Goal: Task Accomplishment & Management: Manage account settings

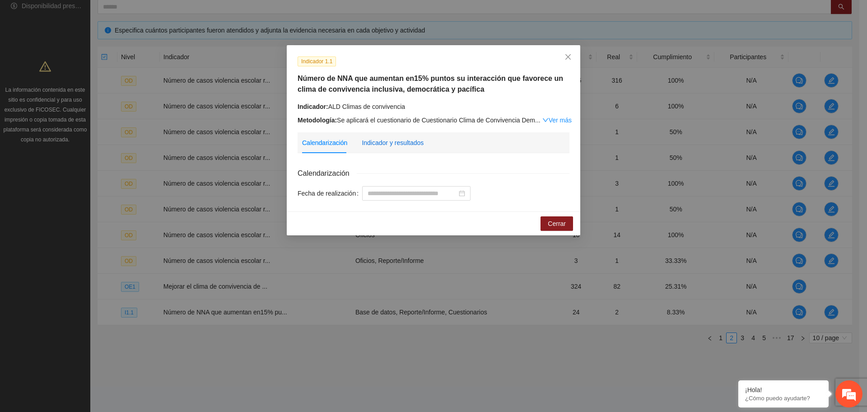
click at [367, 146] on div "Indicador y resultados" at bounding box center [393, 143] width 62 height 10
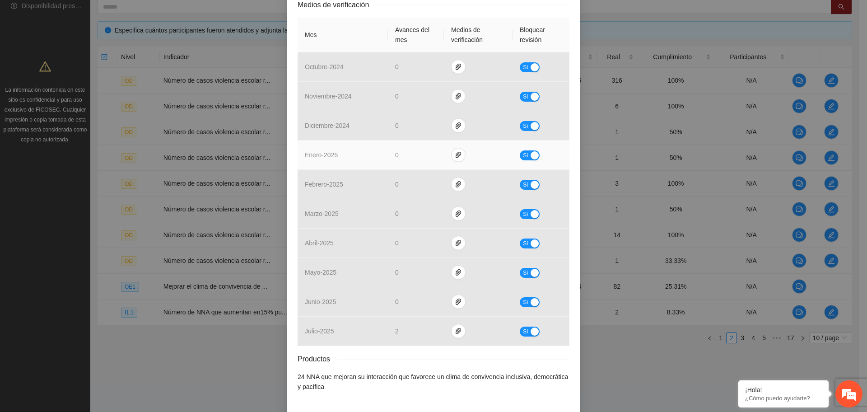
scroll to position [226, 0]
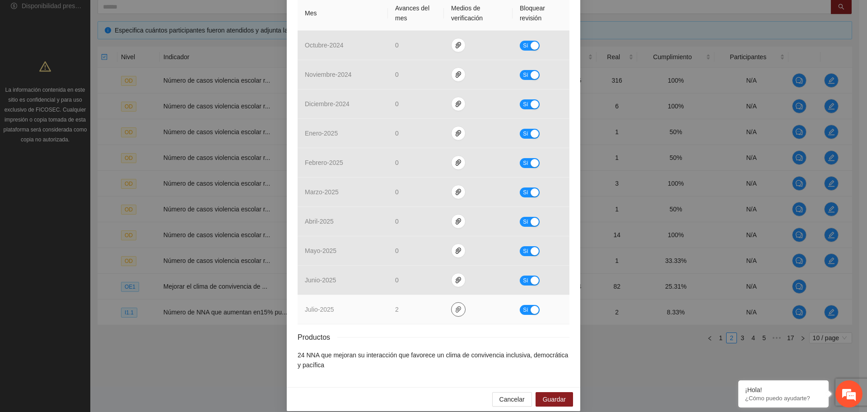
click at [455, 312] on icon "paper-clip" at bounding box center [458, 309] width 7 height 7
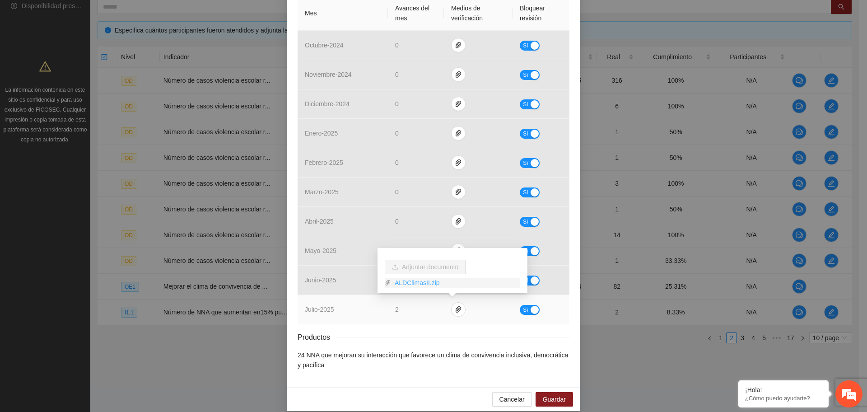
click at [422, 281] on link "ALDClimasII.zip" at bounding box center [455, 283] width 129 height 10
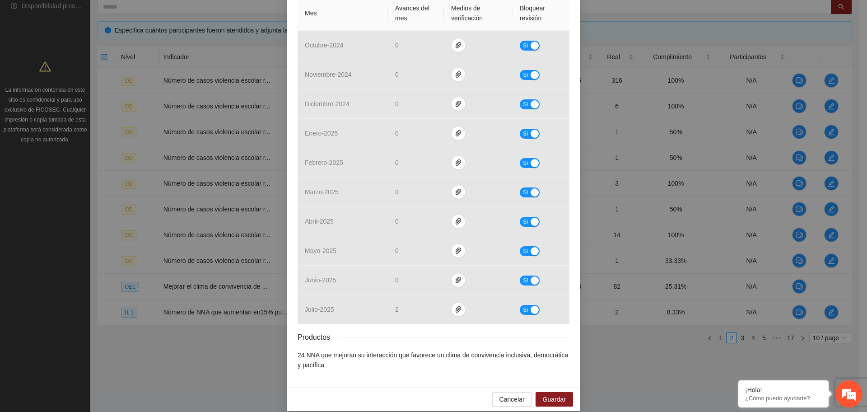
click at [432, 338] on div "Productos" at bounding box center [434, 337] width 272 height 11
click at [421, 330] on div "Resultados Meta: 24 Reales: 2 Cumplimiento: 8.33 % Medios de verificación Mes A…" at bounding box center [434, 156] width 272 height 428
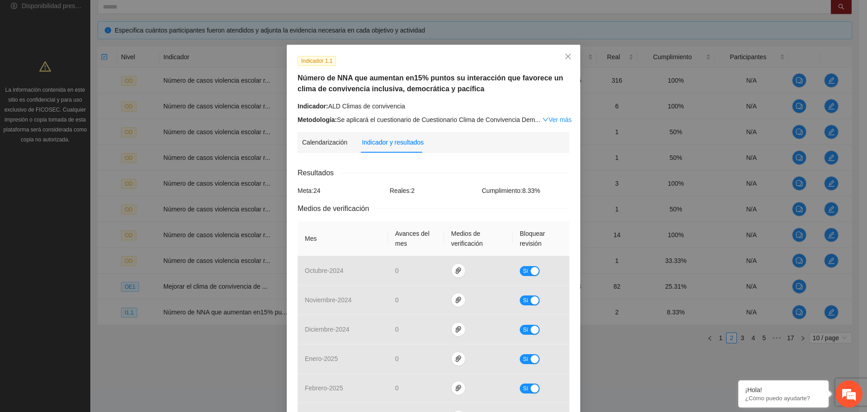
scroll to position [0, 0]
click at [565, 54] on icon "close" at bounding box center [568, 56] width 7 height 7
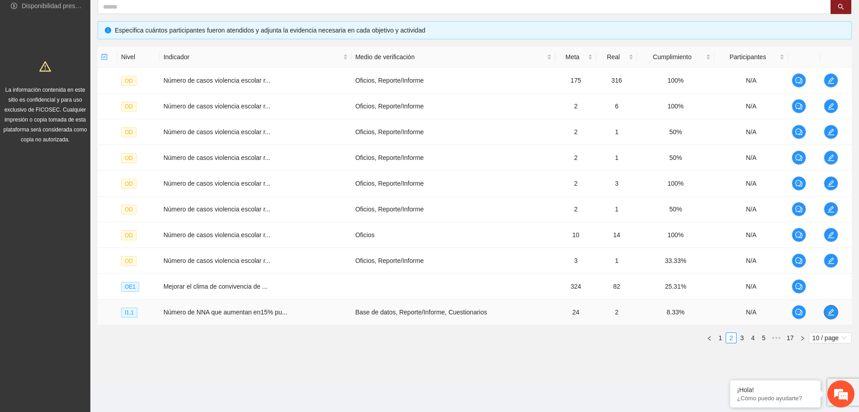
click at [833, 311] on icon "edit" at bounding box center [830, 312] width 7 height 7
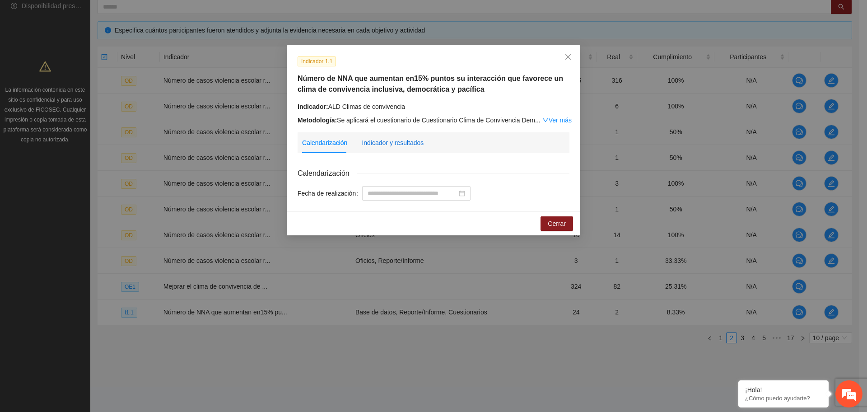
click at [409, 142] on div "Indicador y resultados" at bounding box center [393, 143] width 62 height 10
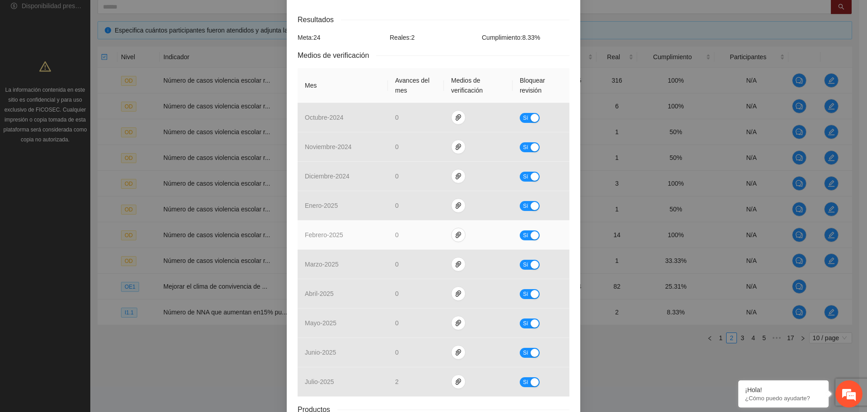
scroll to position [235, 0]
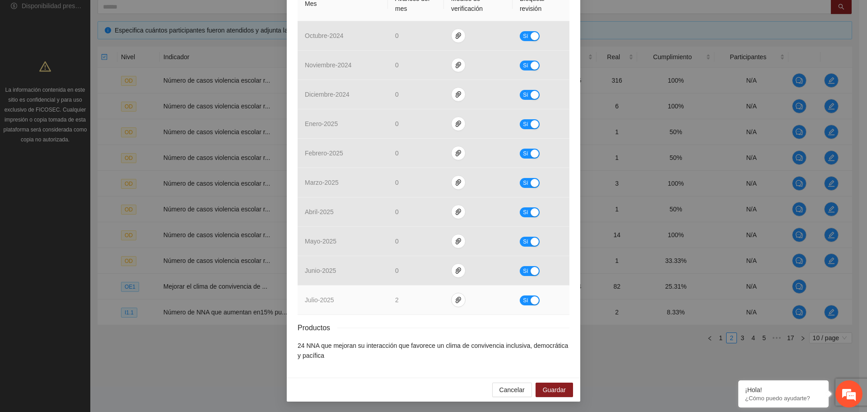
drag, startPoint x: 532, startPoint y: 300, endPoint x: 526, endPoint y: 301, distance: 6.1
click at [532, 300] on div "button" at bounding box center [535, 300] width 8 height 8
drag, startPoint x: 413, startPoint y: 299, endPoint x: 388, endPoint y: 310, distance: 27.5
click at [388, 310] on td "*" at bounding box center [418, 300] width 60 height 29
type input "*"
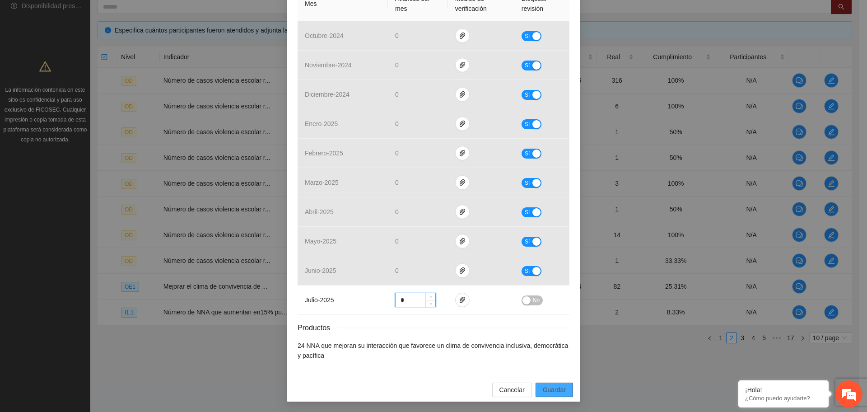
click at [555, 391] on span "Guardar" at bounding box center [554, 390] width 23 height 10
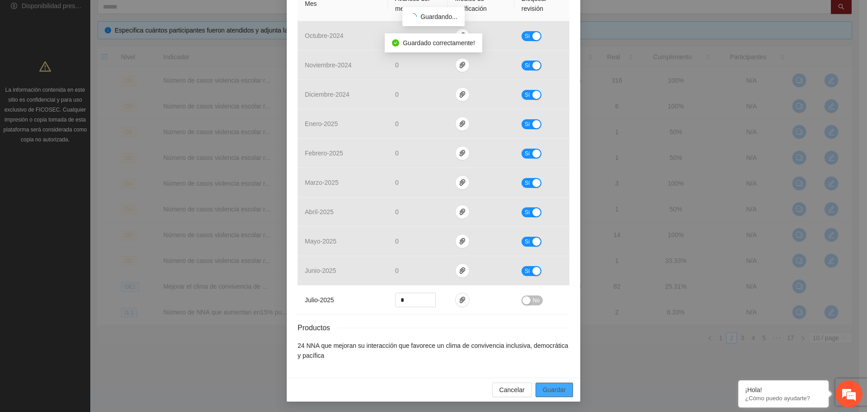
scroll to position [190, 0]
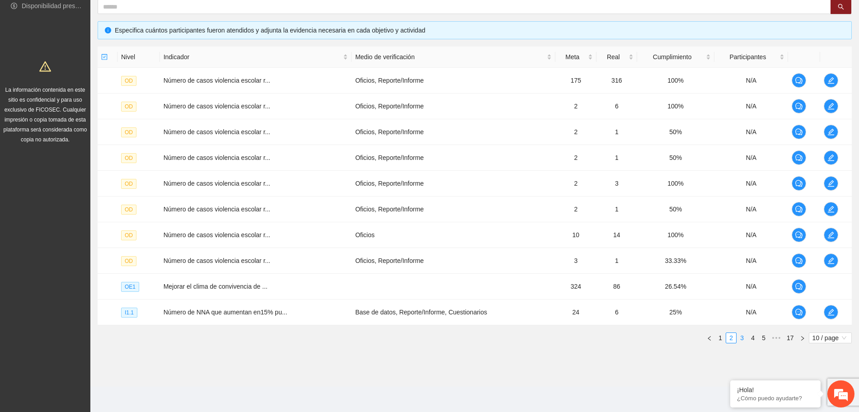
click at [743, 337] on link "3" at bounding box center [742, 338] width 10 height 10
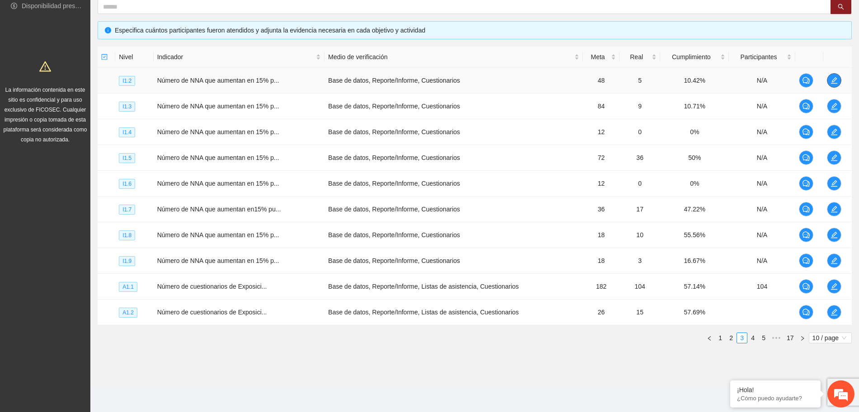
click at [834, 79] on icon "edit" at bounding box center [834, 80] width 6 height 6
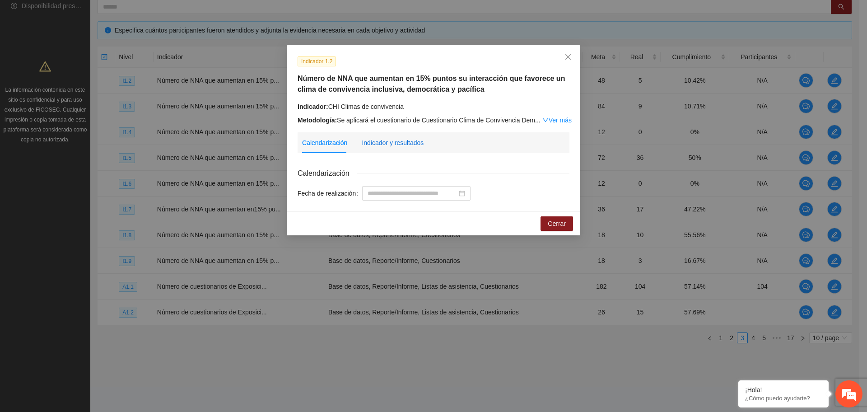
click at [402, 138] on div "Indicador y resultados" at bounding box center [393, 143] width 62 height 10
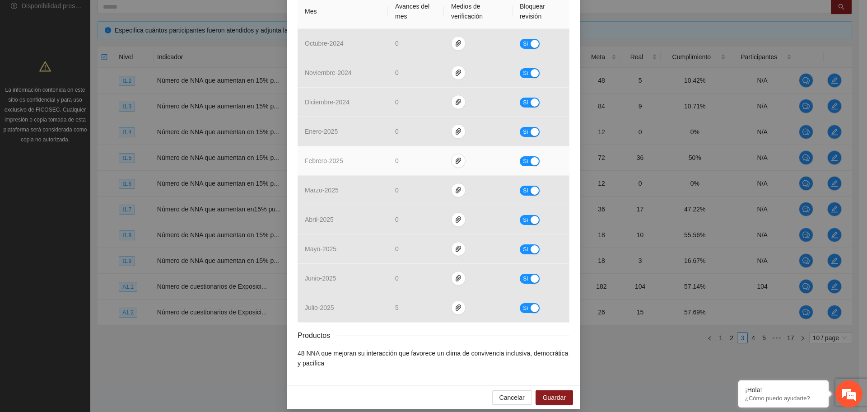
scroll to position [235, 0]
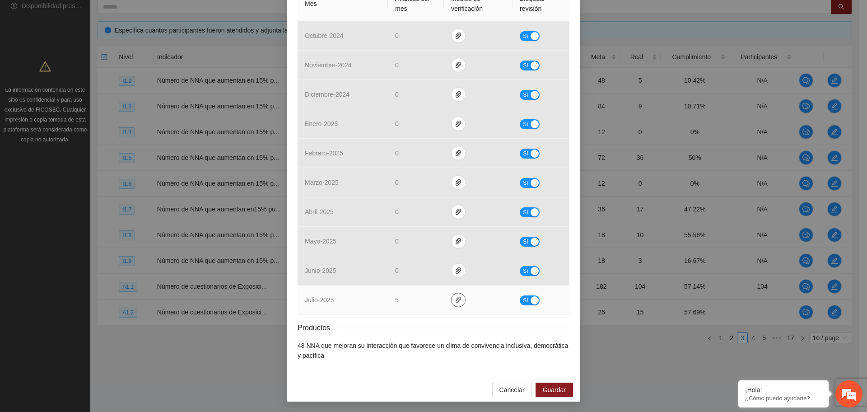
click at [455, 302] on icon "paper-clip" at bounding box center [458, 299] width 7 height 7
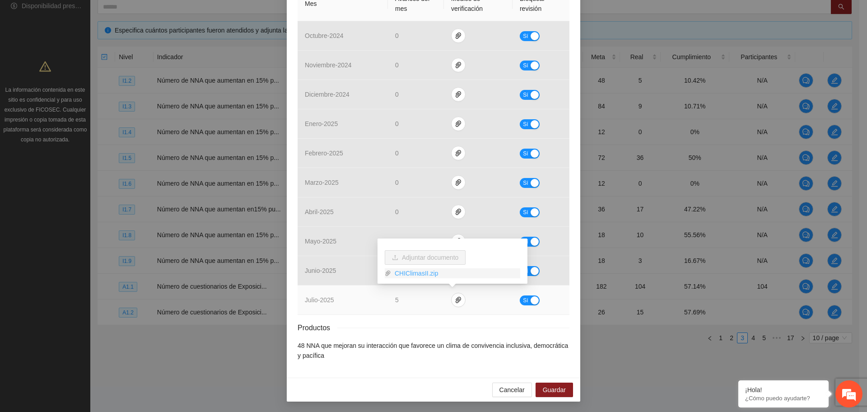
click at [412, 275] on link "CHIClimasII.zip" at bounding box center [455, 273] width 129 height 10
drag, startPoint x: 531, startPoint y: 300, endPoint x: 536, endPoint y: 308, distance: 9.3
click at [531, 300] on div "button" at bounding box center [535, 300] width 8 height 8
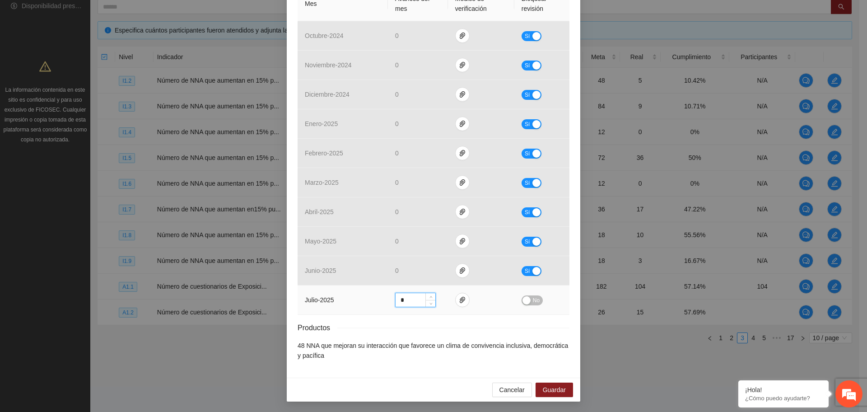
drag, startPoint x: 402, startPoint y: 300, endPoint x: 366, endPoint y: 314, distance: 38.0
click at [369, 313] on tr "julio - 2025 * No" at bounding box center [434, 300] width 272 height 29
type input "*"
click at [548, 394] on span "Guardar" at bounding box center [554, 390] width 23 height 10
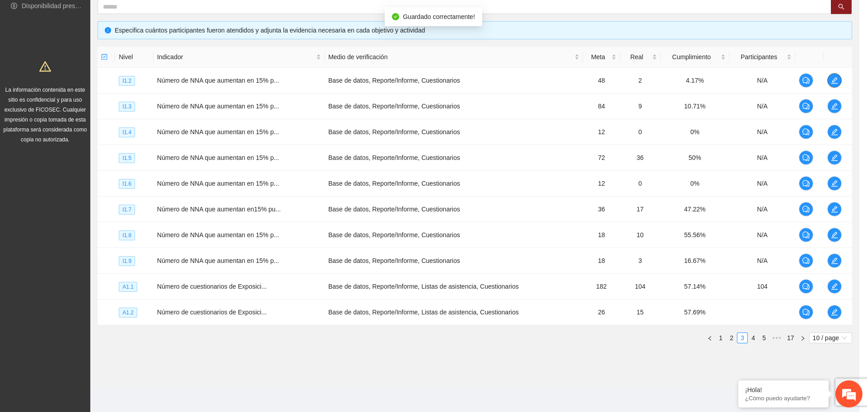
scroll to position [0, 0]
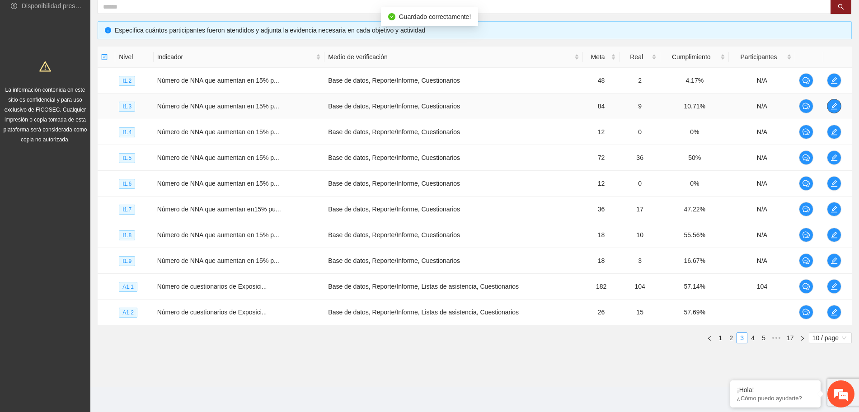
click at [838, 103] on span "edit" at bounding box center [834, 106] width 14 height 7
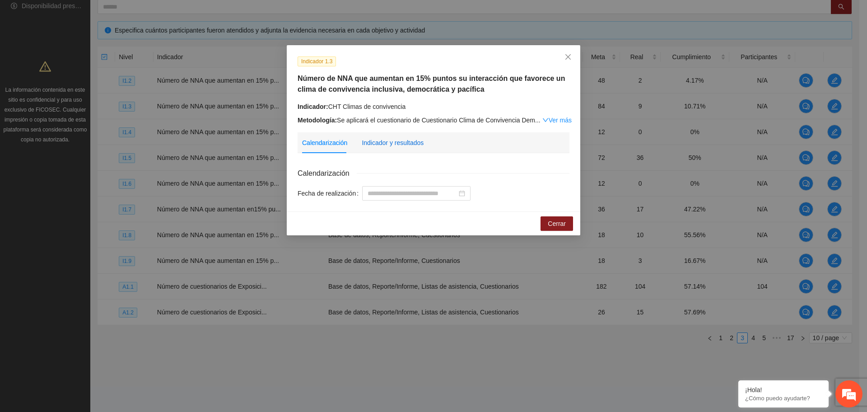
drag, startPoint x: 409, startPoint y: 141, endPoint x: 436, endPoint y: 158, distance: 32.0
click at [409, 141] on div "Indicador y resultados" at bounding box center [393, 143] width 62 height 10
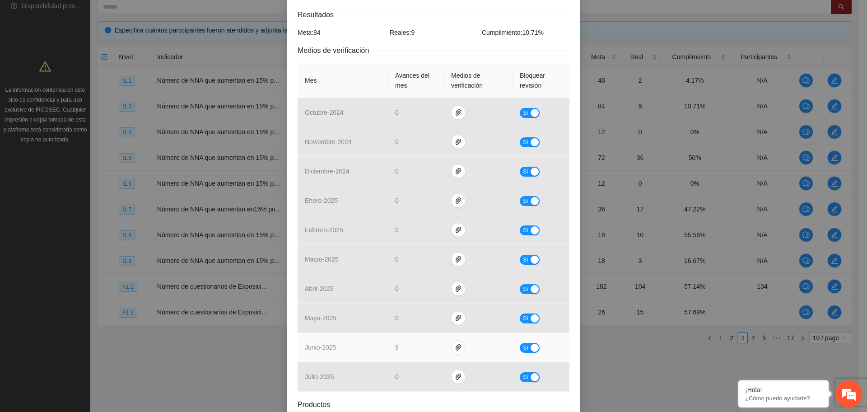
scroll to position [226, 0]
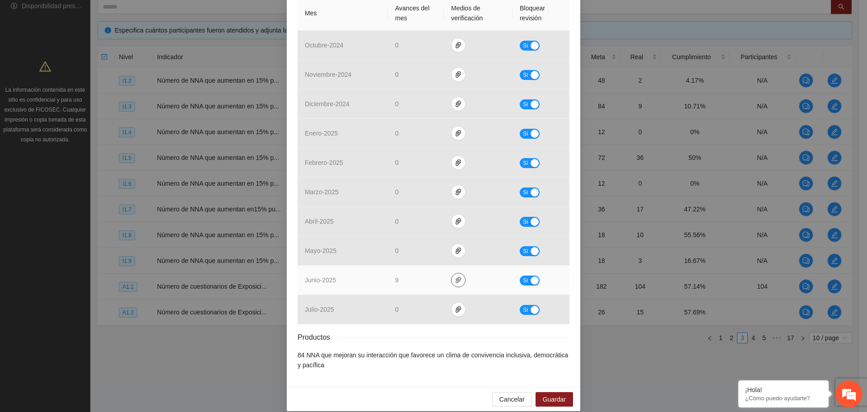
click at [456, 281] on icon "paper-clip" at bounding box center [458, 280] width 5 height 6
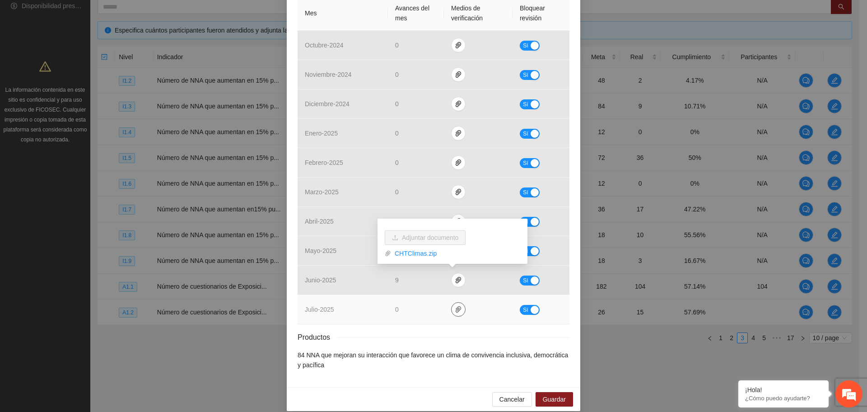
click at [455, 309] on icon "paper-clip" at bounding box center [458, 309] width 7 height 7
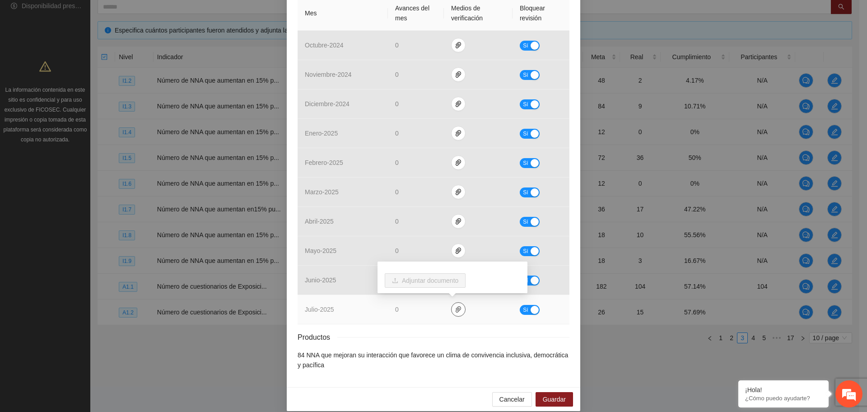
click at [455, 309] on icon "paper-clip" at bounding box center [458, 309] width 7 height 7
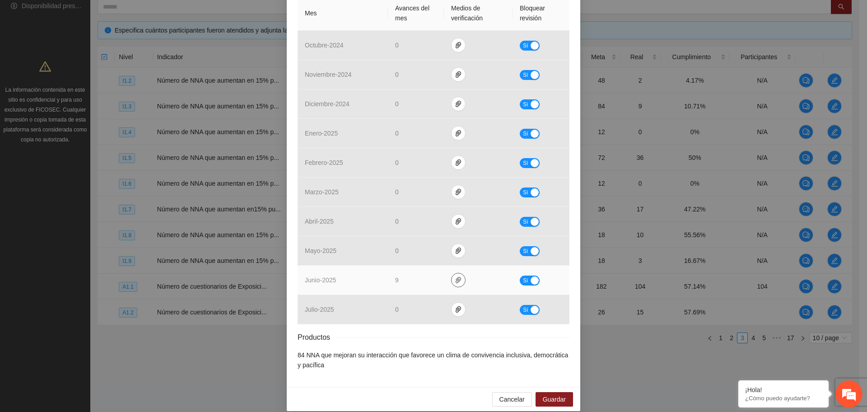
drag, startPoint x: 455, startPoint y: 276, endPoint x: 450, endPoint y: 280, distance: 6.3
click at [455, 276] on icon "paper-clip" at bounding box center [458, 279] width 7 height 7
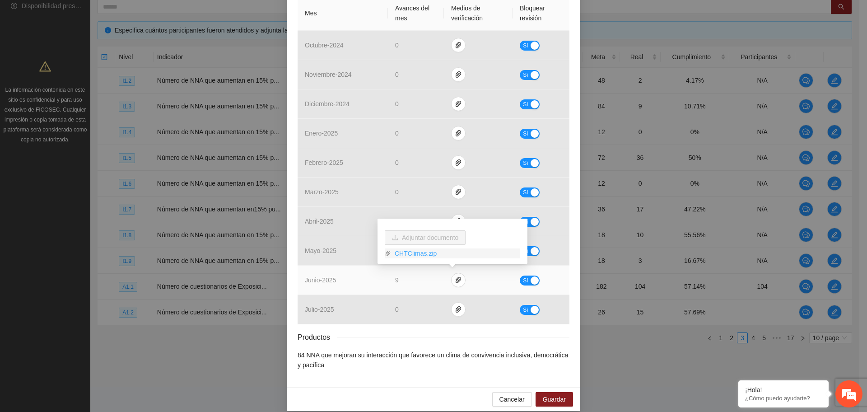
click at [406, 253] on link "CHTClimas.zip" at bounding box center [455, 253] width 129 height 10
click at [409, 255] on link "CHTClimas.zip" at bounding box center [455, 253] width 129 height 10
click at [525, 281] on button "Sí" at bounding box center [530, 281] width 20 height 10
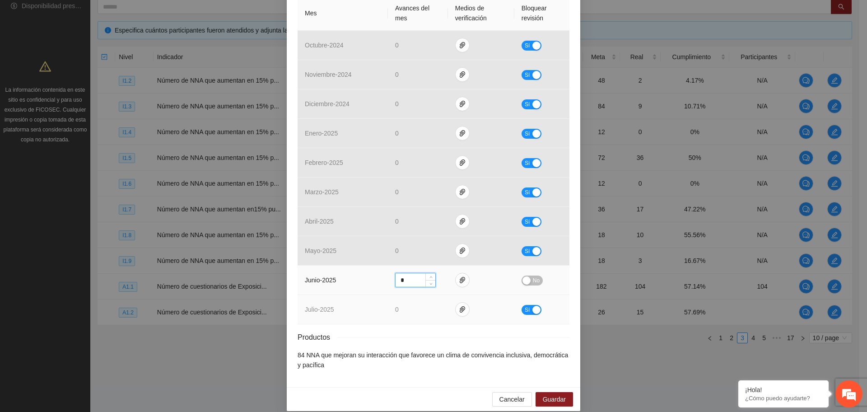
drag, startPoint x: 411, startPoint y: 280, endPoint x: 323, endPoint y: 304, distance: 90.9
click at [323, 304] on tbody "octubre - 2024 0 Sí noviembre - 2024 0 Sí diciembre - 2024 0 Sí enero - 2025 0 …" at bounding box center [434, 178] width 272 height 294
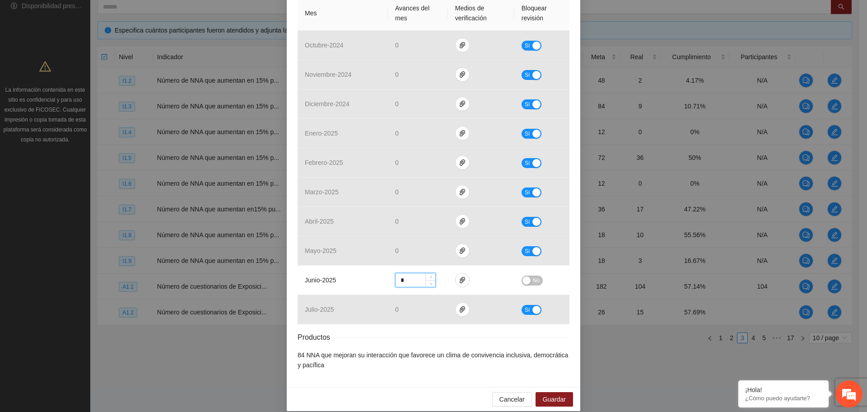
type input "*"
click at [548, 391] on div "Cancelar Guardar" at bounding box center [434, 399] width 294 height 24
click at [549, 398] on span "Guardar" at bounding box center [554, 399] width 23 height 10
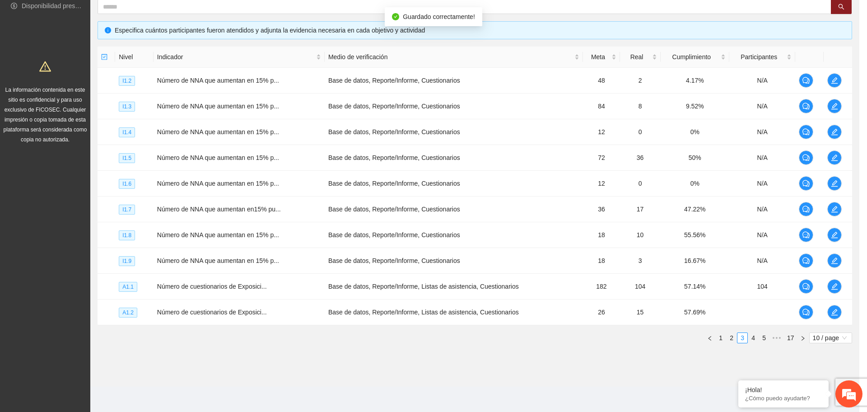
scroll to position [190, 0]
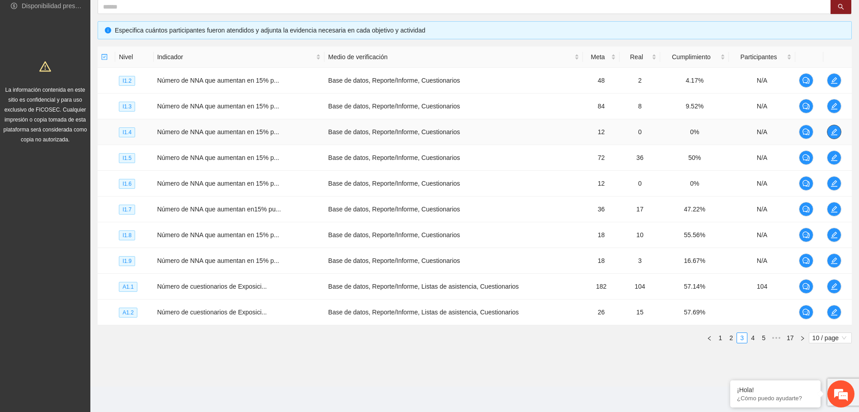
click at [832, 130] on icon "edit" at bounding box center [833, 131] width 7 height 7
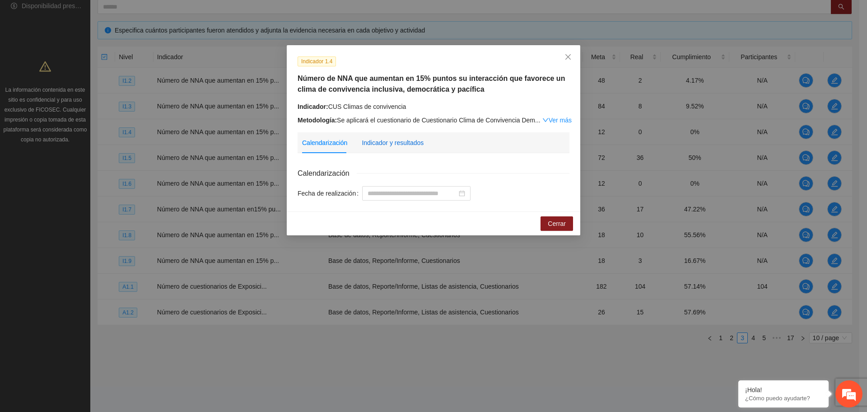
click at [411, 141] on div "Indicador y resultados" at bounding box center [393, 143] width 62 height 10
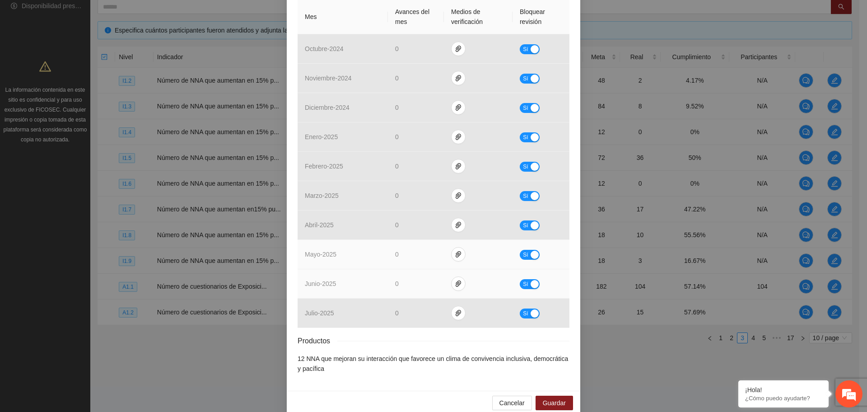
scroll to position [235, 0]
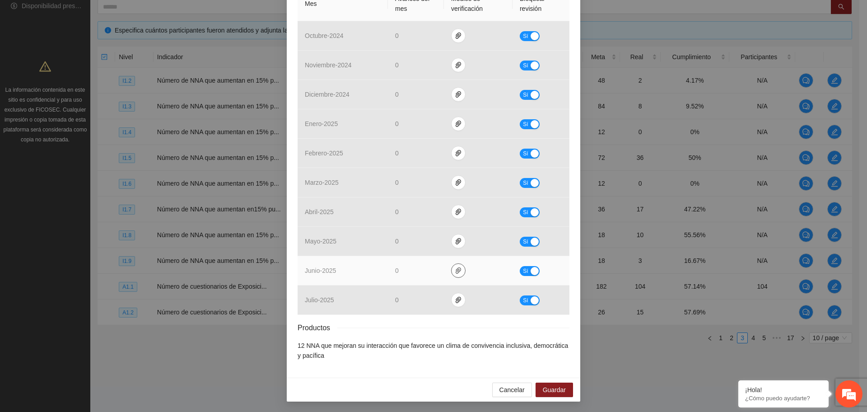
drag, startPoint x: 455, startPoint y: 270, endPoint x: 451, endPoint y: 274, distance: 5.4
click at [455, 270] on icon "paper-clip" at bounding box center [458, 270] width 7 height 7
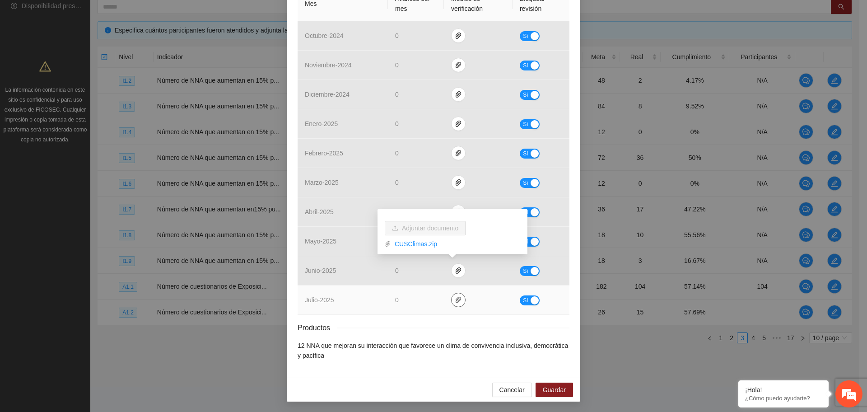
click at [456, 299] on icon "paper-clip" at bounding box center [458, 300] width 5 height 6
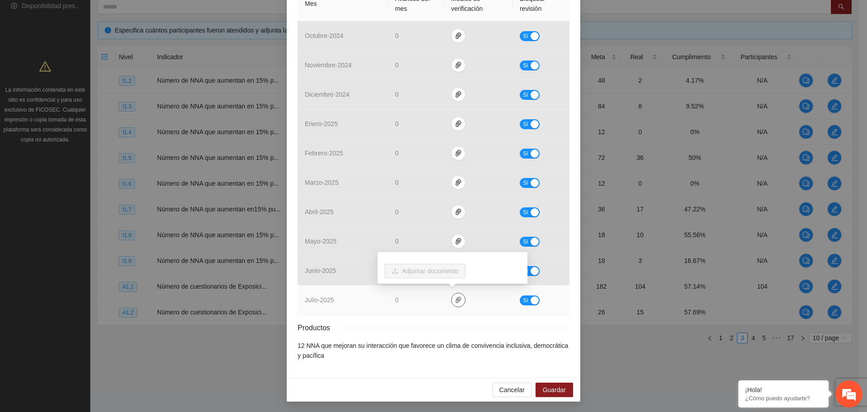
click at [455, 297] on icon "paper-clip" at bounding box center [458, 299] width 7 height 7
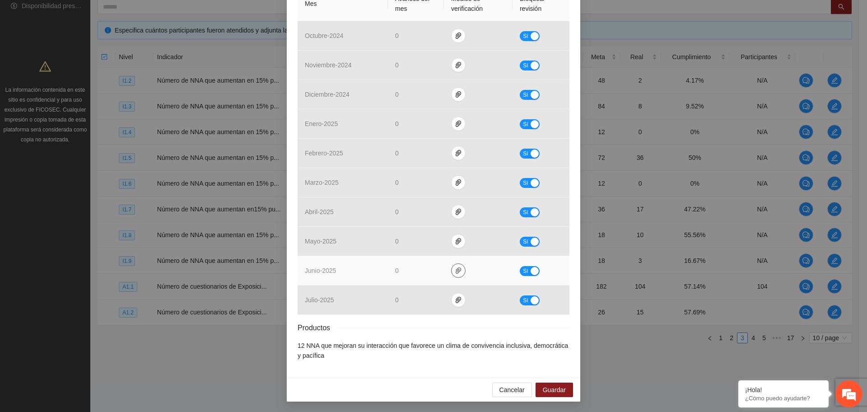
click at [455, 267] on icon "paper-clip" at bounding box center [458, 270] width 7 height 7
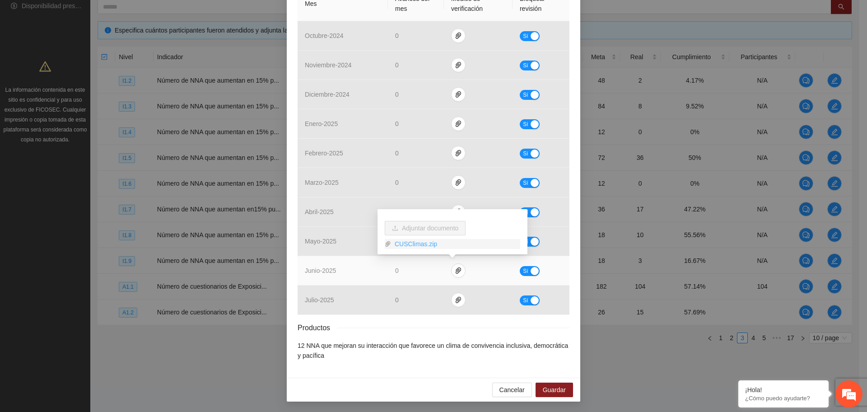
click at [412, 244] on link "CUSClimas.zip" at bounding box center [455, 244] width 129 height 10
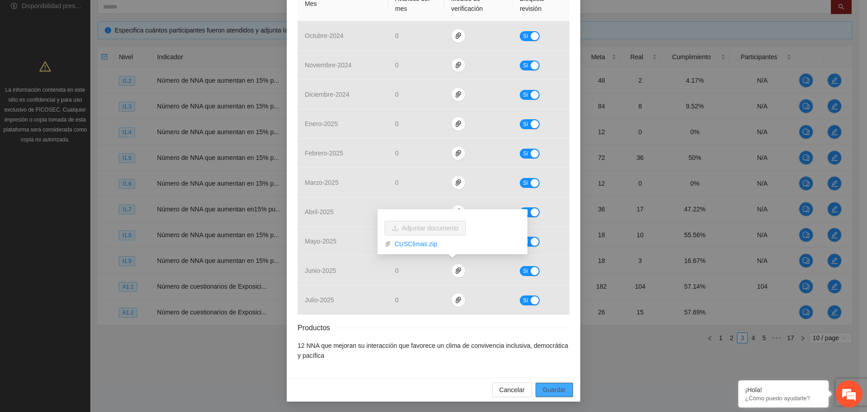
click at [543, 391] on span "Guardar" at bounding box center [554, 390] width 23 height 10
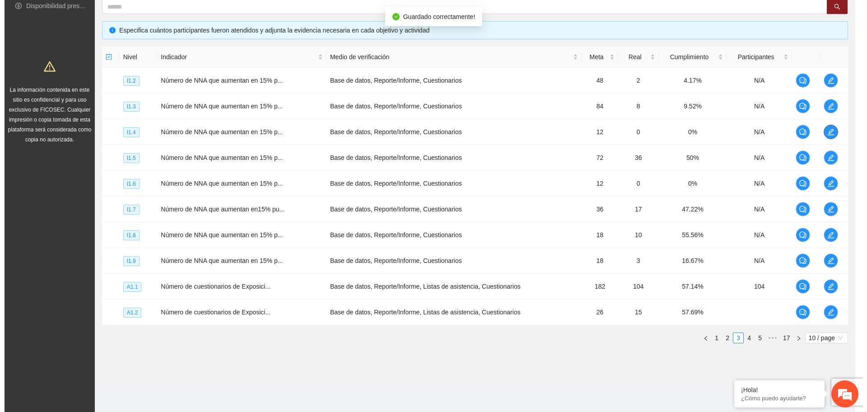
scroll to position [0, 0]
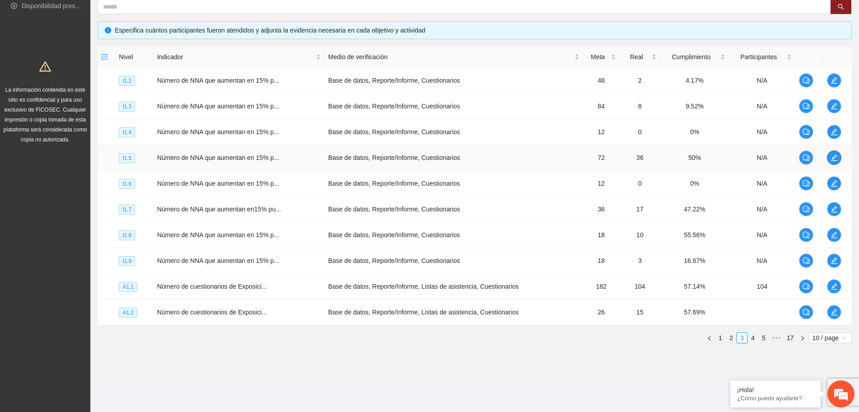
click at [833, 159] on icon "edit" at bounding box center [834, 158] width 6 height 6
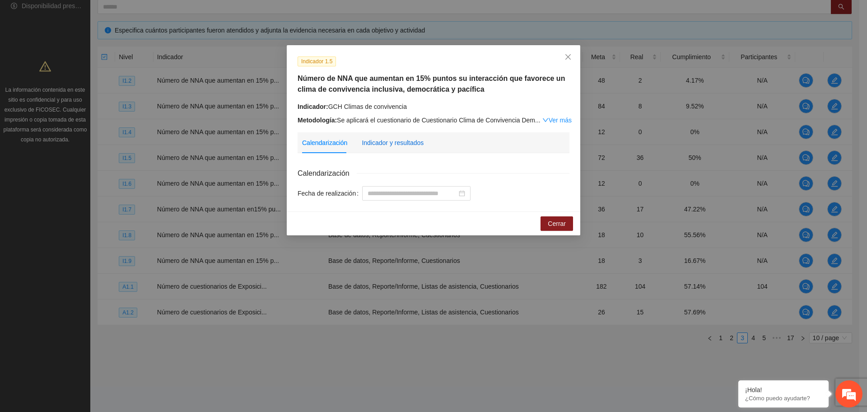
click at [394, 141] on div "Indicador y resultados" at bounding box center [393, 143] width 62 height 10
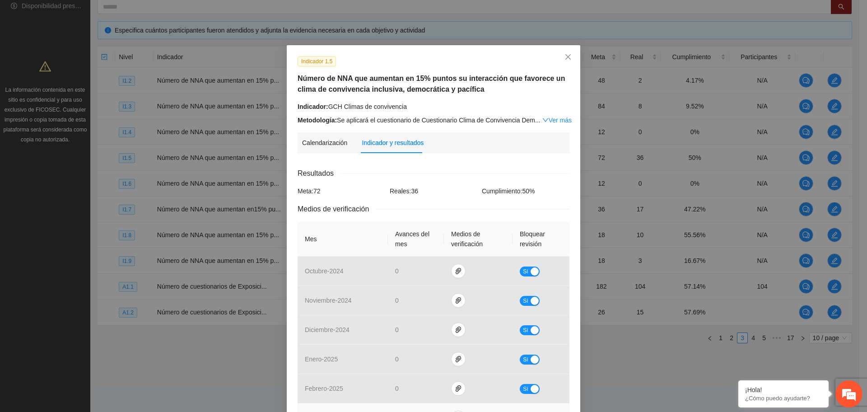
scroll to position [235, 0]
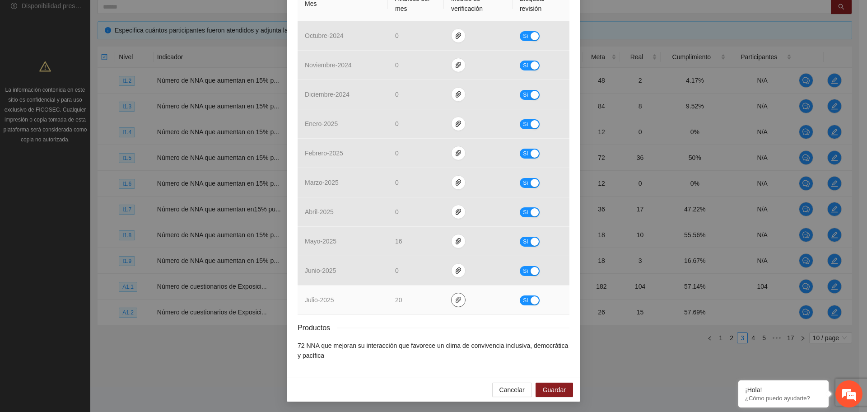
click at [451, 305] on button "button" at bounding box center [458, 300] width 14 height 14
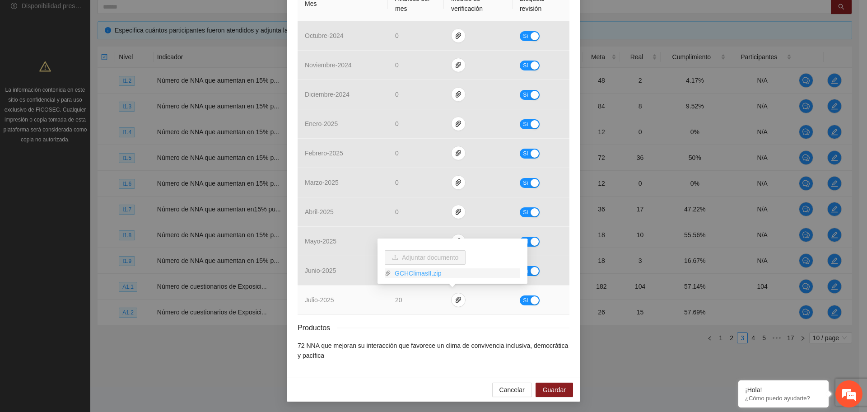
click at [404, 271] on link "GCHClimasII.zip" at bounding box center [455, 273] width 129 height 10
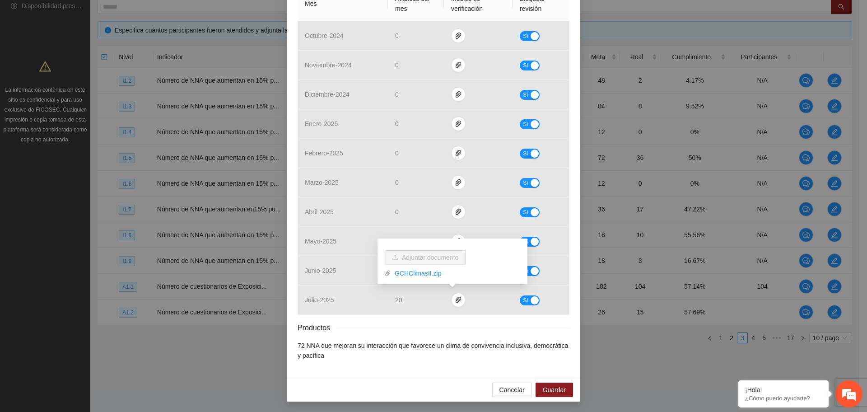
click at [442, 342] on li "72 NNA que mejoran su interacción que favorece un clima de convivencia inclusiv…" at bounding box center [434, 351] width 272 height 20
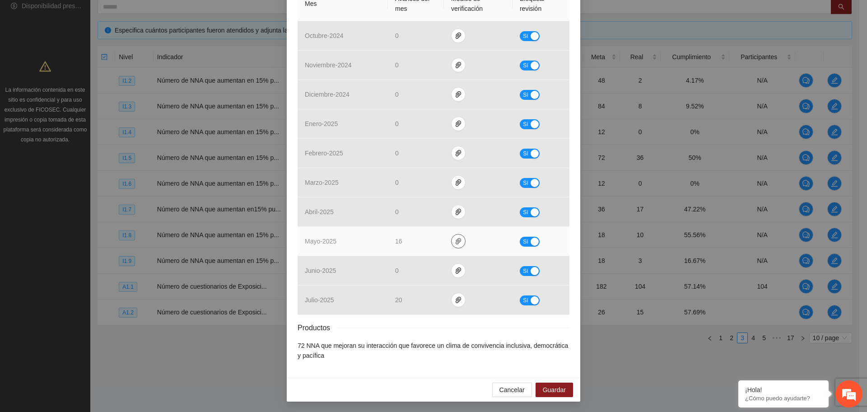
click at [451, 237] on button "button" at bounding box center [458, 241] width 14 height 14
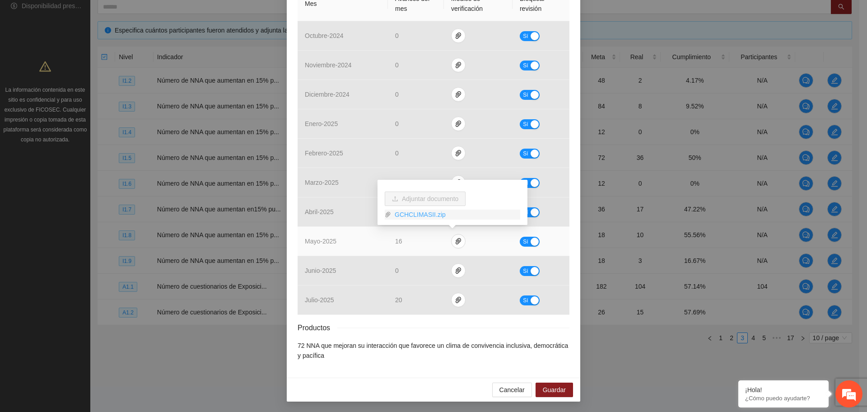
click at [437, 214] on link "GCHCLIMASII.zip" at bounding box center [455, 215] width 129 height 10
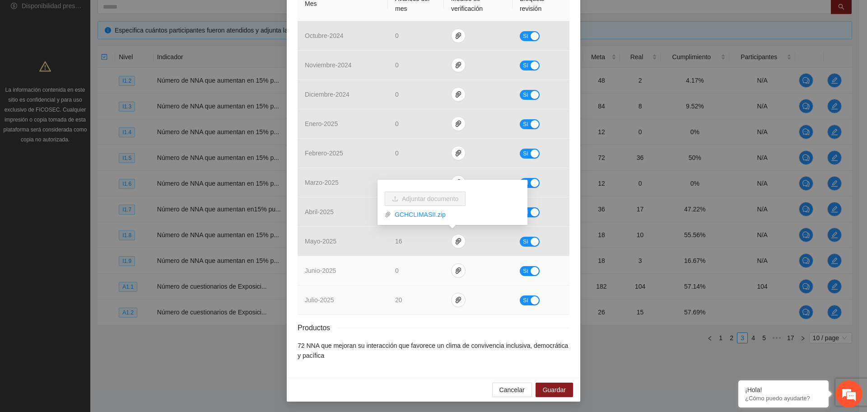
drag, startPoint x: 535, startPoint y: 296, endPoint x: 515, endPoint y: 273, distance: 31.1
click at [533, 295] on div "Sí" at bounding box center [541, 300] width 42 height 10
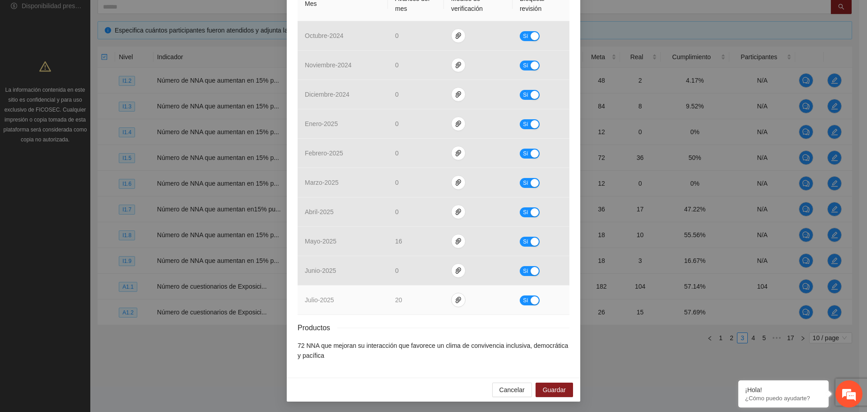
drag, startPoint x: 531, startPoint y: 297, endPoint x: 520, endPoint y: 303, distance: 12.3
click at [531, 299] on div "button" at bounding box center [535, 300] width 8 height 8
drag, startPoint x: 408, startPoint y: 300, endPoint x: 361, endPoint y: 316, distance: 49.0
click at [361, 318] on div "Resultados Meta: 72 Reales: 36 Cumplimiento: 50 % Medios de verificación Mes Av…" at bounding box center [434, 146] width 272 height 428
type input "*"
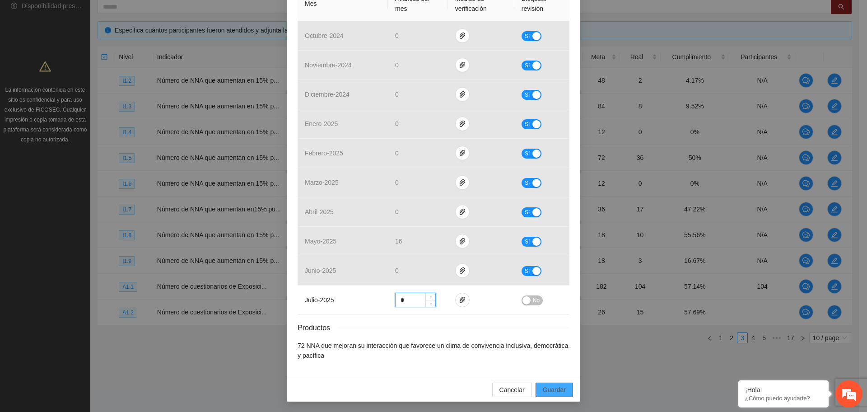
click at [543, 392] on span "Guardar" at bounding box center [554, 390] width 23 height 10
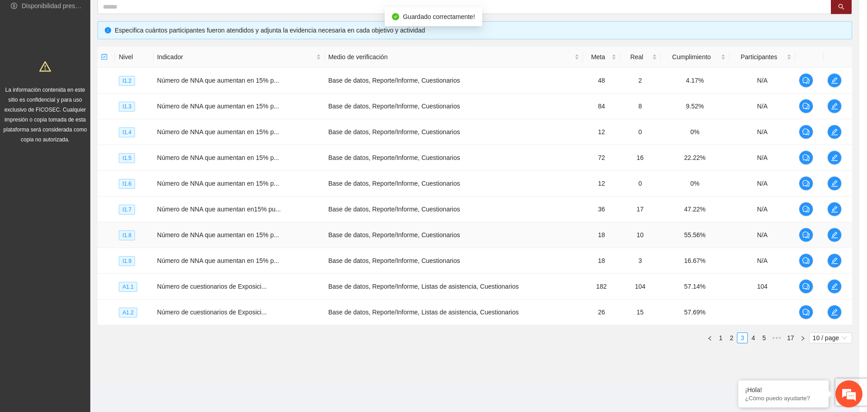
scroll to position [190, 0]
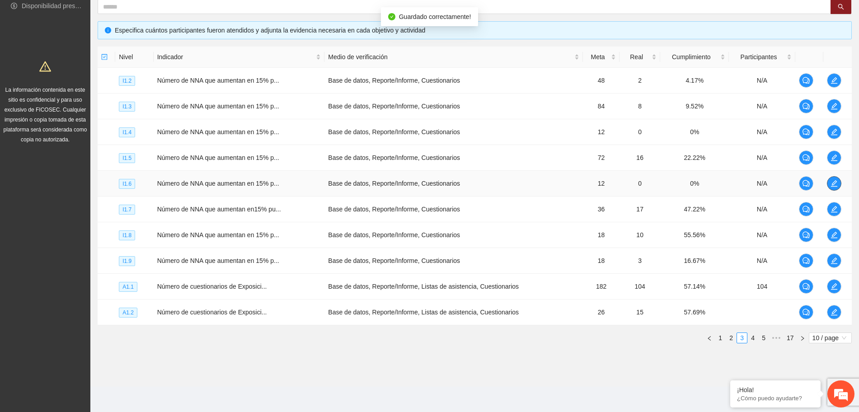
click at [836, 181] on icon "edit" at bounding box center [834, 183] width 6 height 6
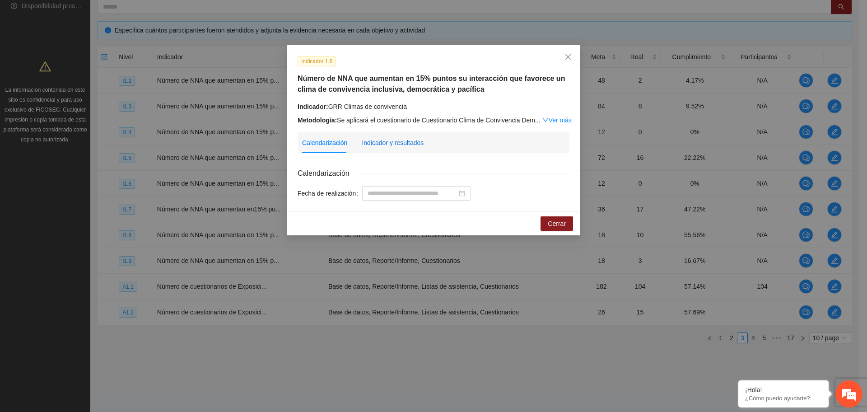
click at [402, 142] on div "Indicador y resultados" at bounding box center [393, 143] width 62 height 10
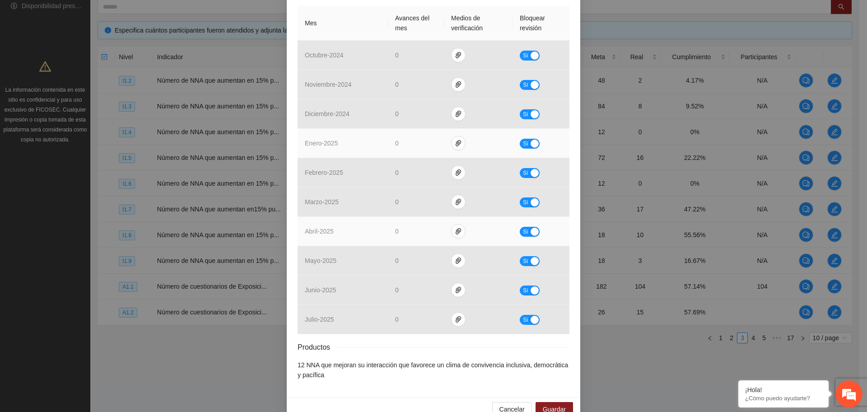
scroll to position [226, 0]
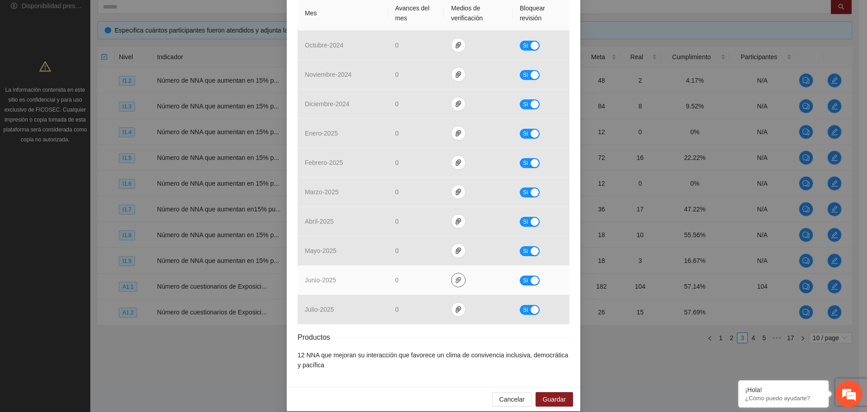
drag, startPoint x: 457, startPoint y: 279, endPoint x: 447, endPoint y: 293, distance: 17.2
click at [454, 281] on span "paper-clip" at bounding box center [459, 279] width 14 height 7
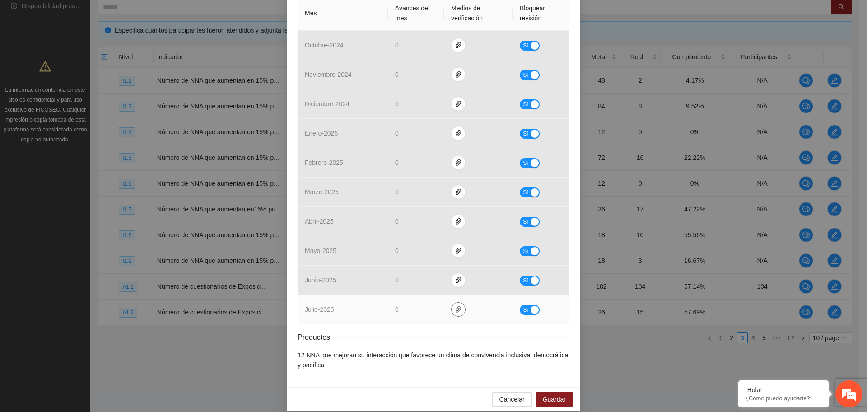
click at [455, 308] on icon "paper-clip" at bounding box center [458, 309] width 7 height 7
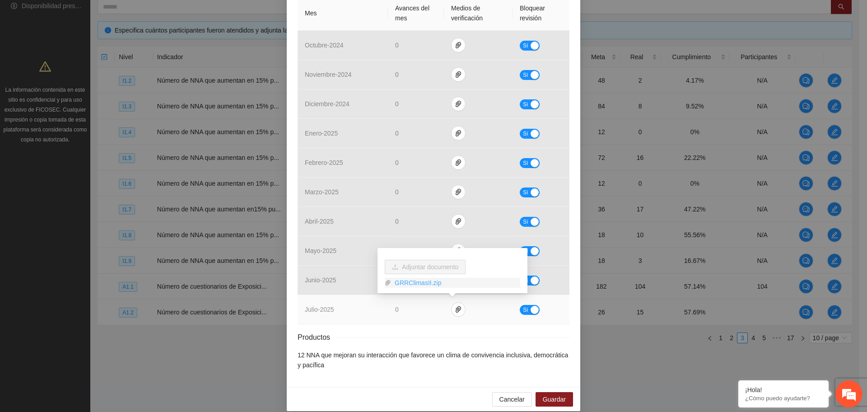
click at [422, 285] on link "GRRClimasII.zip" at bounding box center [455, 283] width 129 height 10
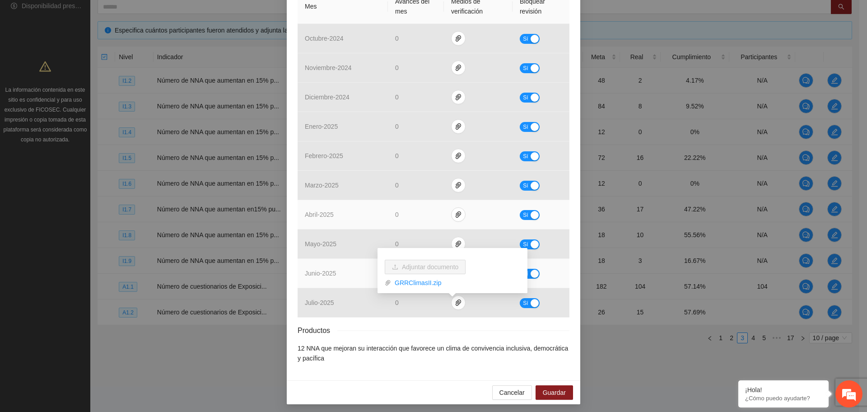
scroll to position [235, 0]
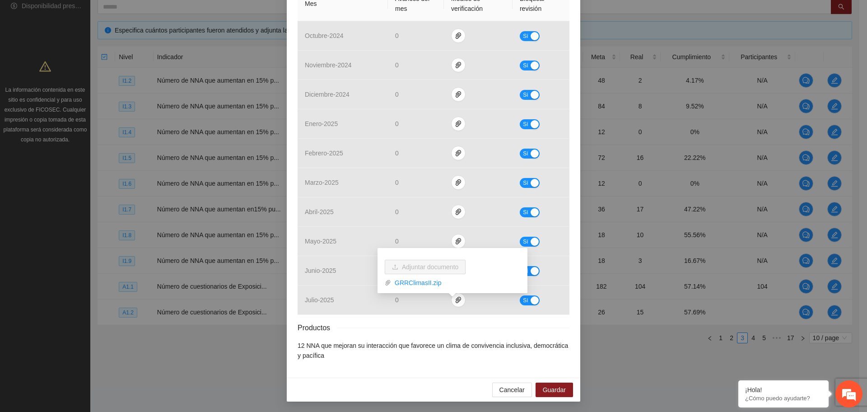
click at [365, 338] on div "Resultados Meta: 12 Reales: 0 Cumplimiento: 0 % Medios de verificación Mes Avan…" at bounding box center [434, 146] width 272 height 428
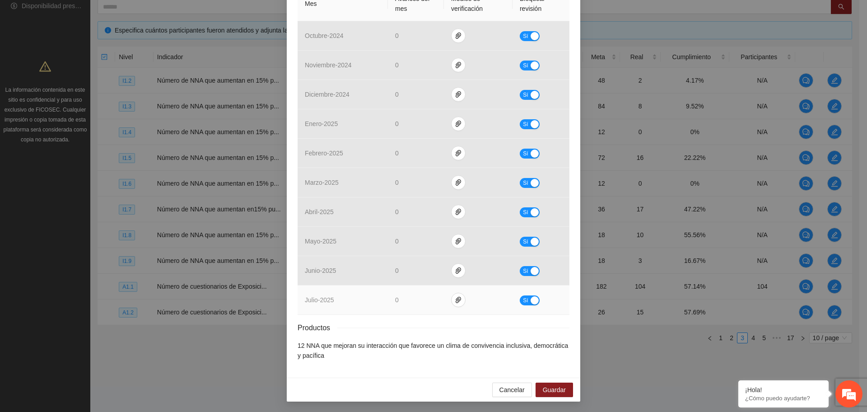
click at [531, 298] on div "button" at bounding box center [535, 300] width 8 height 8
click at [552, 393] on span "Guardar" at bounding box center [554, 390] width 23 height 10
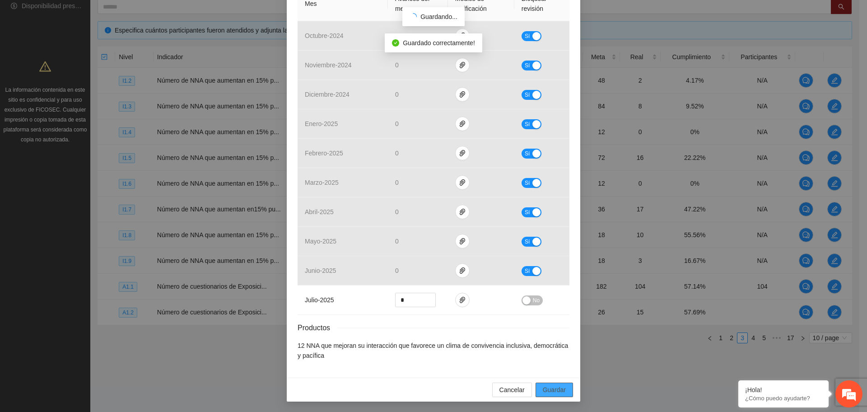
scroll to position [190, 0]
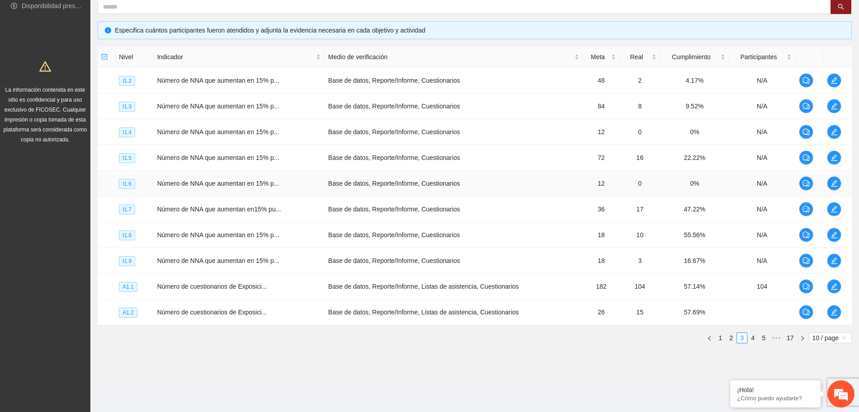
click at [836, 173] on td at bounding box center [837, 184] width 28 height 26
click at [833, 183] on icon "edit" at bounding box center [834, 183] width 6 height 6
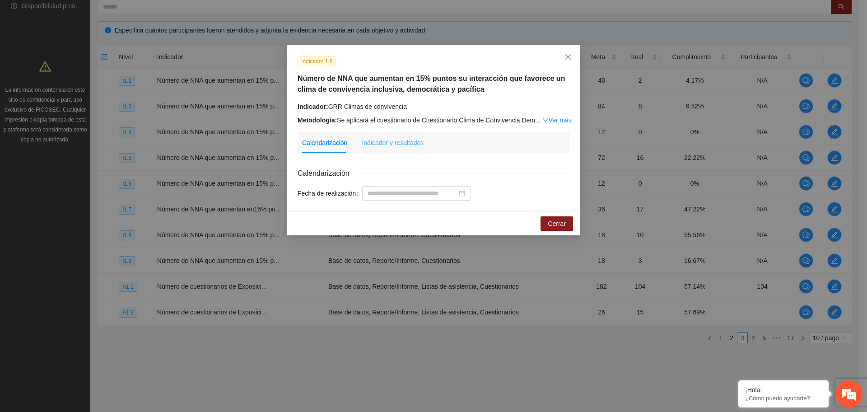
click at [393, 148] on div "Indicador y resultados" at bounding box center [393, 142] width 62 height 21
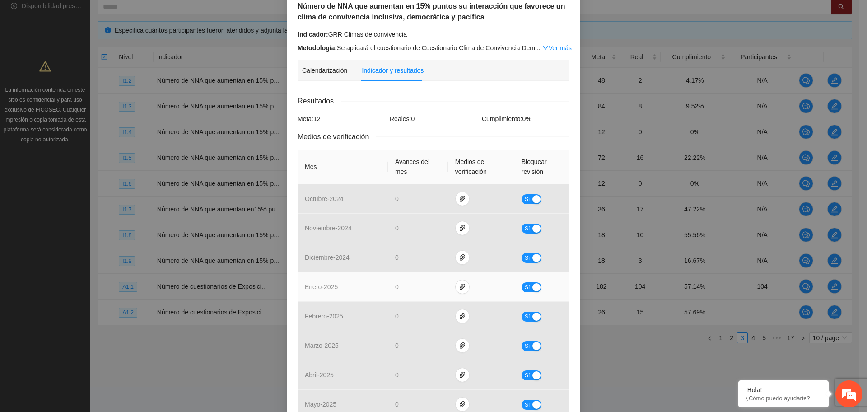
scroll to position [235, 0]
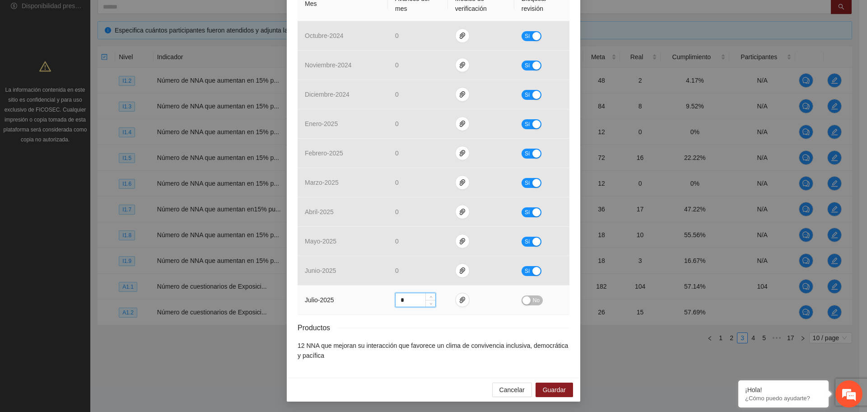
drag, startPoint x: 408, startPoint y: 296, endPoint x: 355, endPoint y: 302, distance: 53.1
click at [355, 302] on tr "julio - 2025 * No" at bounding box center [434, 300] width 272 height 29
type input "*"
click at [428, 297] on span "up" at bounding box center [430, 297] width 5 height 5
click at [555, 388] on span "Guardar" at bounding box center [554, 390] width 23 height 10
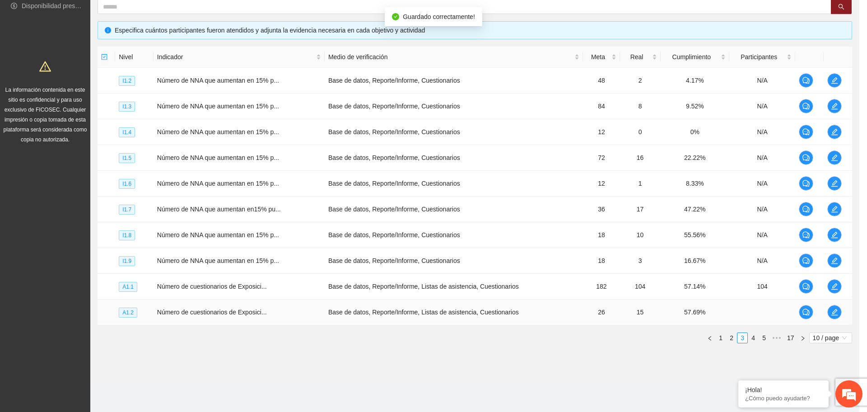
scroll to position [190, 0]
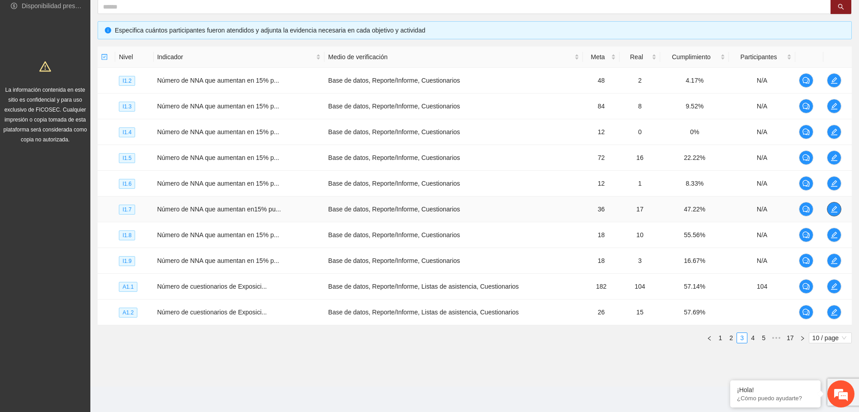
click at [834, 210] on icon "edit" at bounding box center [834, 209] width 6 height 6
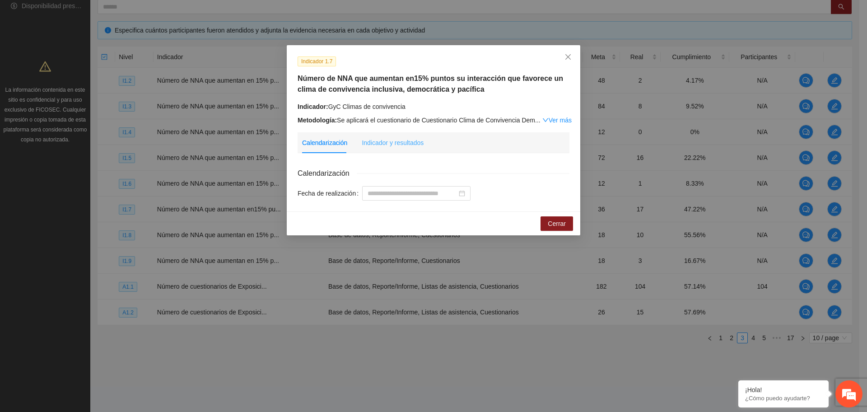
click at [386, 149] on div "Indicador y resultados" at bounding box center [393, 142] width 62 height 21
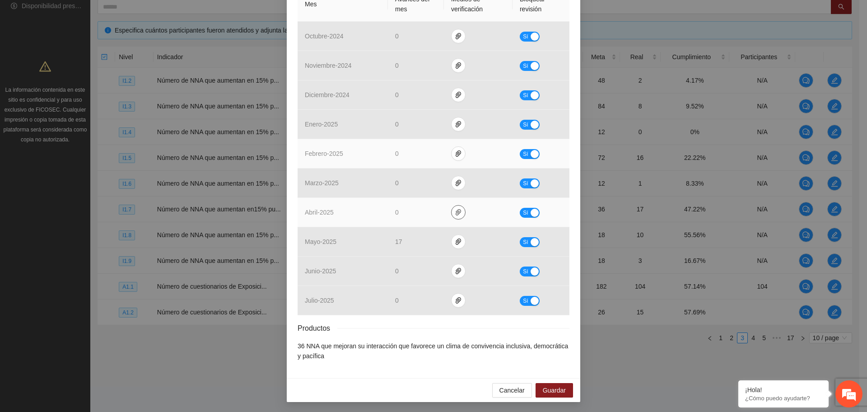
scroll to position [235, 0]
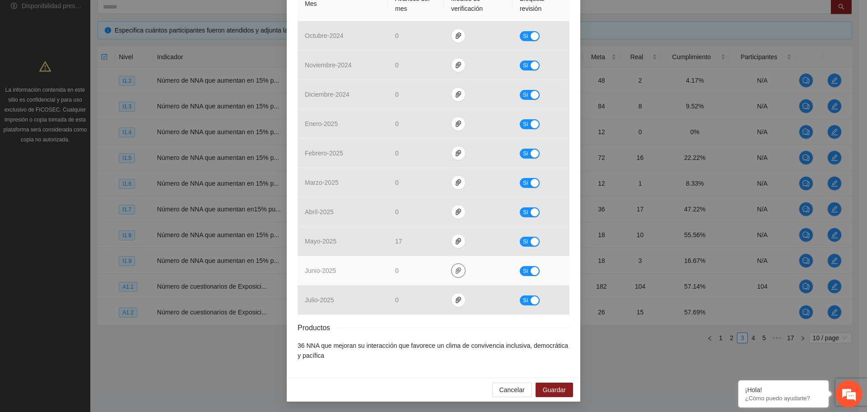
click at [451, 274] on button "button" at bounding box center [458, 270] width 14 height 14
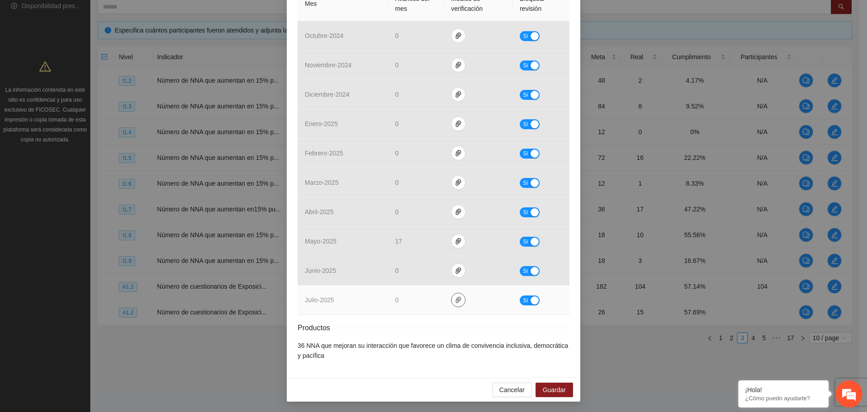
click at [453, 304] on button "button" at bounding box center [458, 300] width 14 height 14
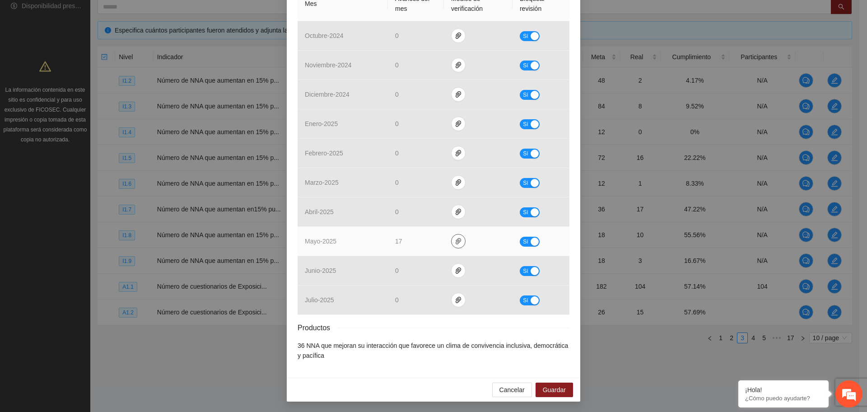
click at [455, 244] on icon "paper-clip" at bounding box center [458, 241] width 7 height 7
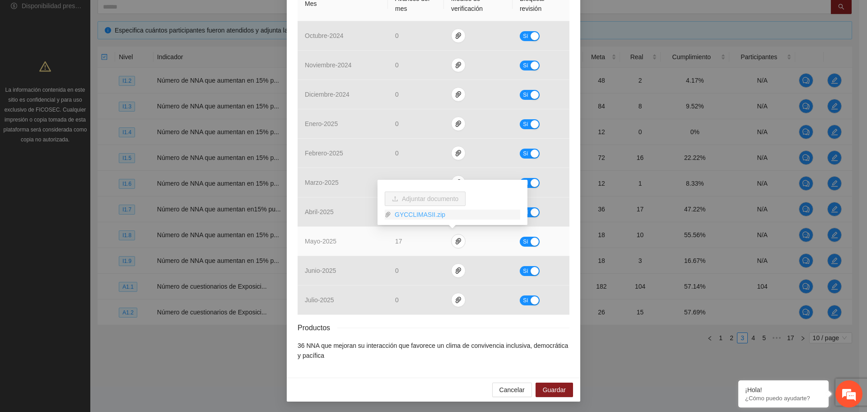
click at [426, 213] on link "GYCCLIMASII.zip" at bounding box center [455, 215] width 129 height 10
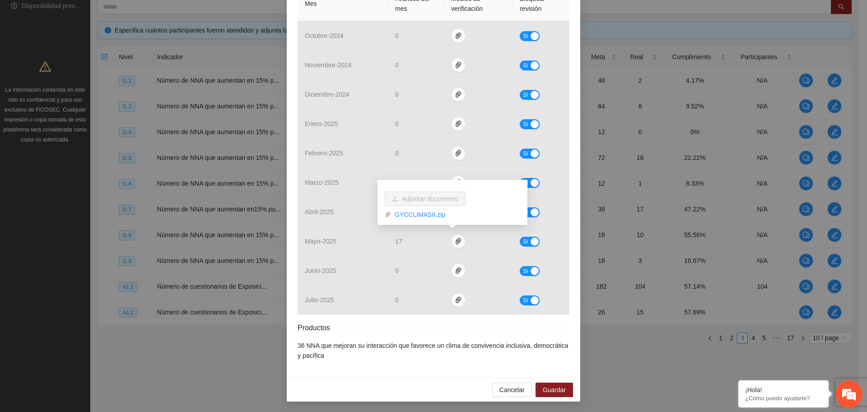
click at [451, 329] on div "Productos" at bounding box center [434, 327] width 272 height 11
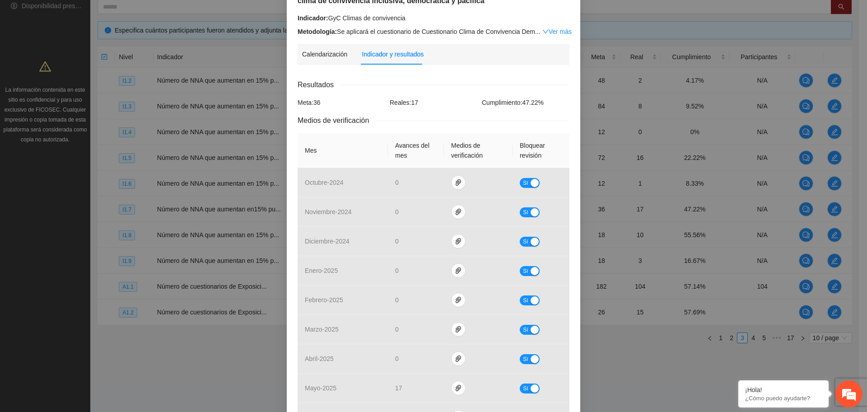
scroll to position [0, 0]
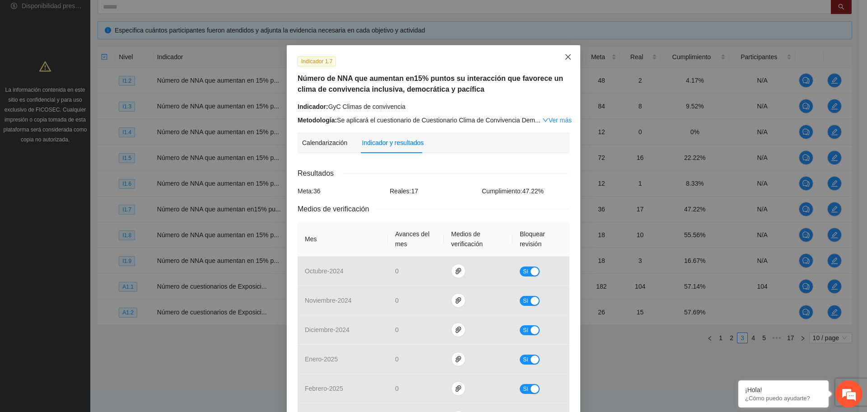
click at [559, 64] on span "Close" at bounding box center [568, 57] width 24 height 24
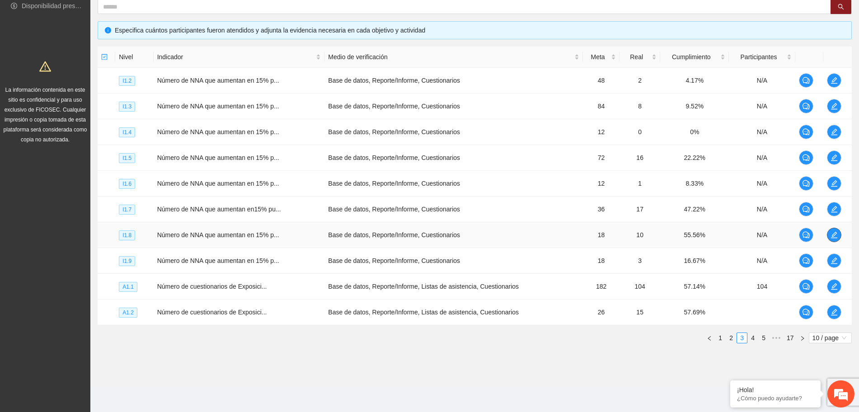
click at [839, 233] on span "edit" at bounding box center [834, 234] width 14 height 7
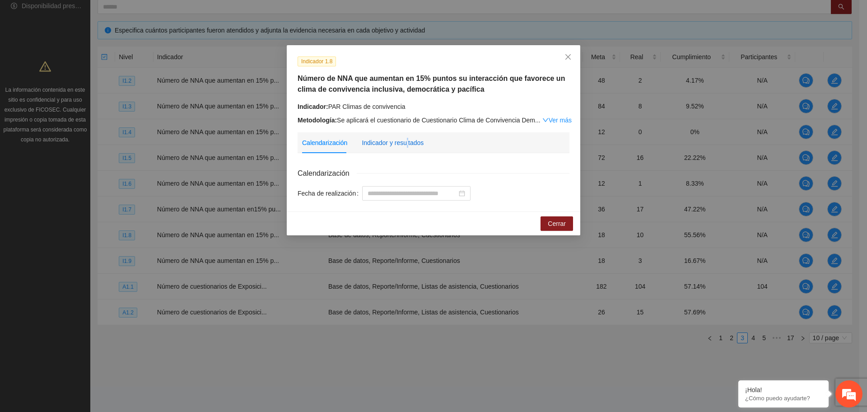
click at [406, 146] on div "Indicador y resultados" at bounding box center [393, 143] width 62 height 10
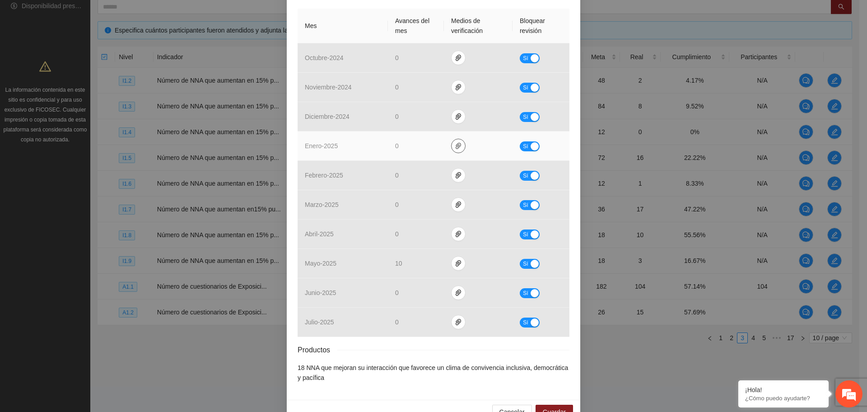
scroll to position [235, 0]
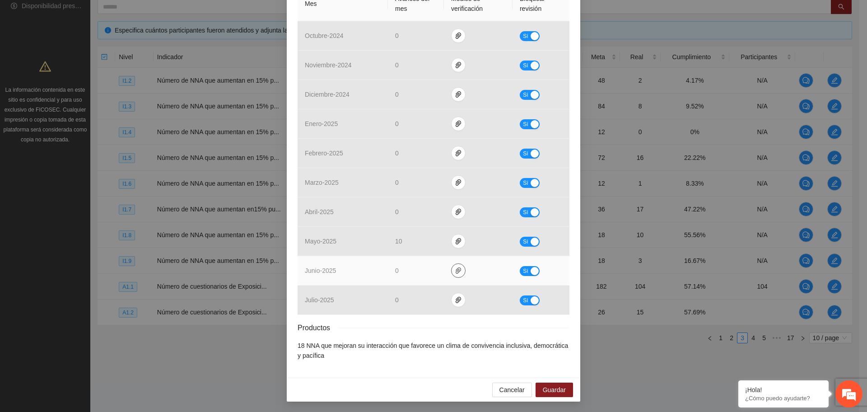
click at [455, 270] on icon "paper-clip" at bounding box center [458, 270] width 7 height 7
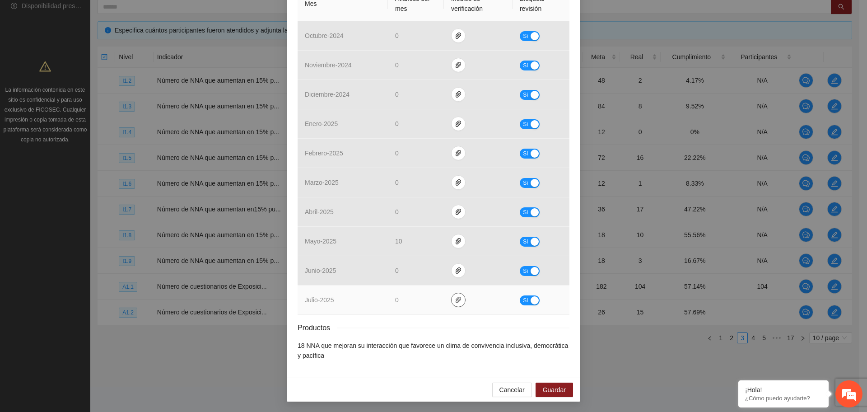
click at [454, 304] on button "button" at bounding box center [458, 300] width 14 height 14
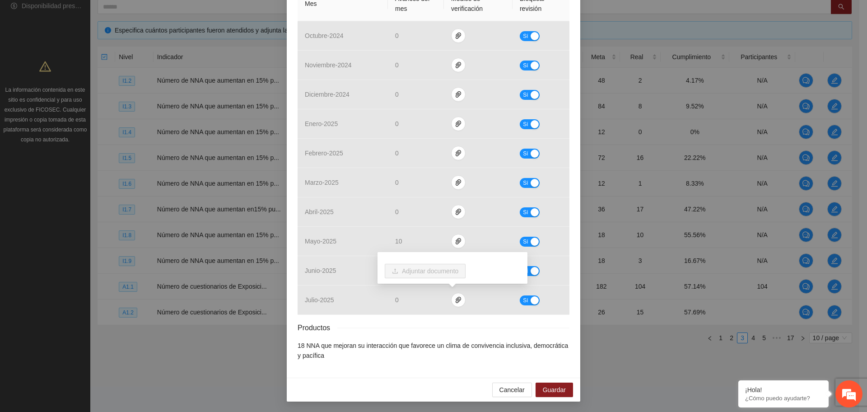
click at [448, 326] on div "Productos" at bounding box center [434, 327] width 272 height 11
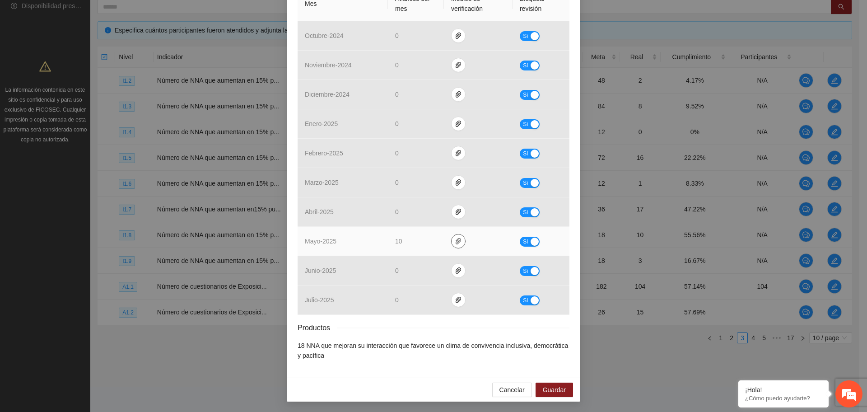
click at [455, 244] on icon "paper-clip" at bounding box center [458, 241] width 7 height 7
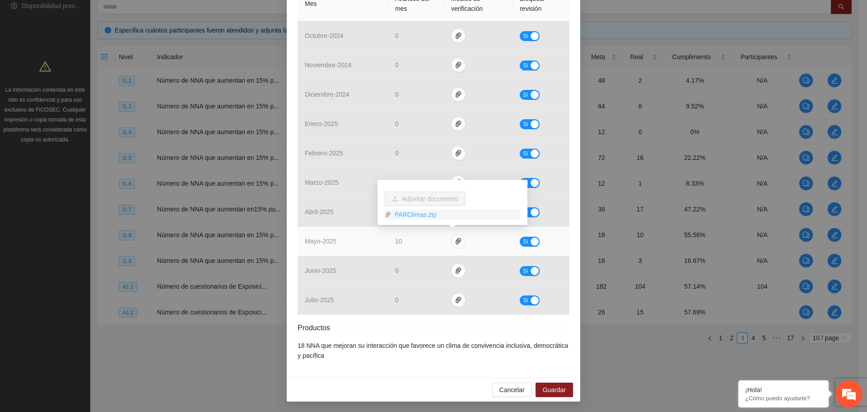
click at [411, 214] on link "PARClimas.zip" at bounding box center [455, 215] width 129 height 10
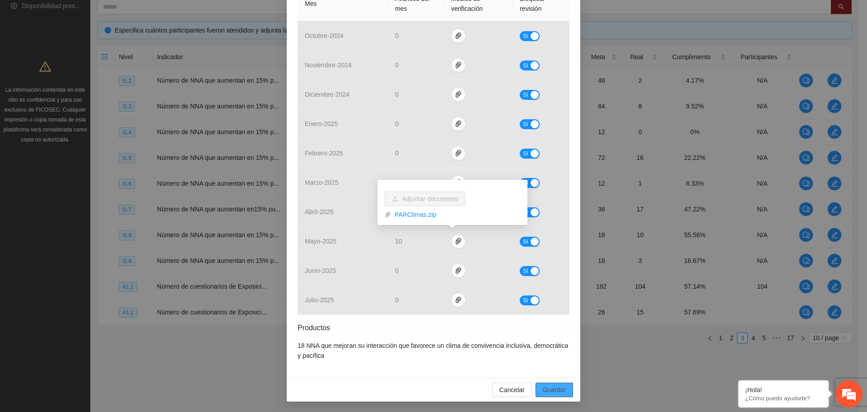
click at [547, 394] on span "Guardar" at bounding box center [554, 390] width 23 height 10
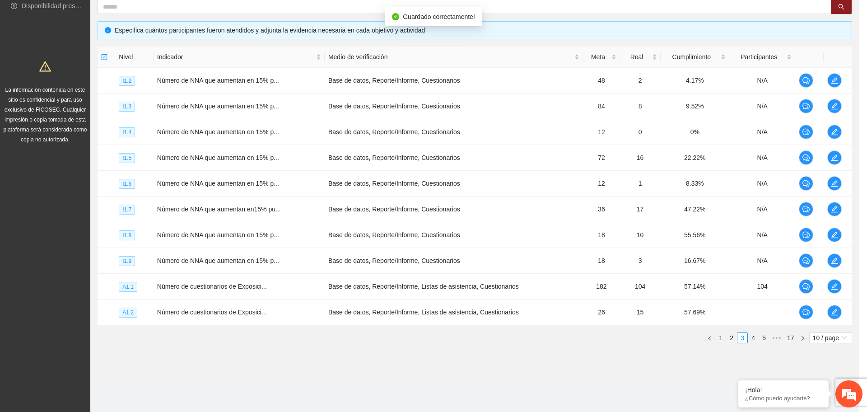
scroll to position [190, 0]
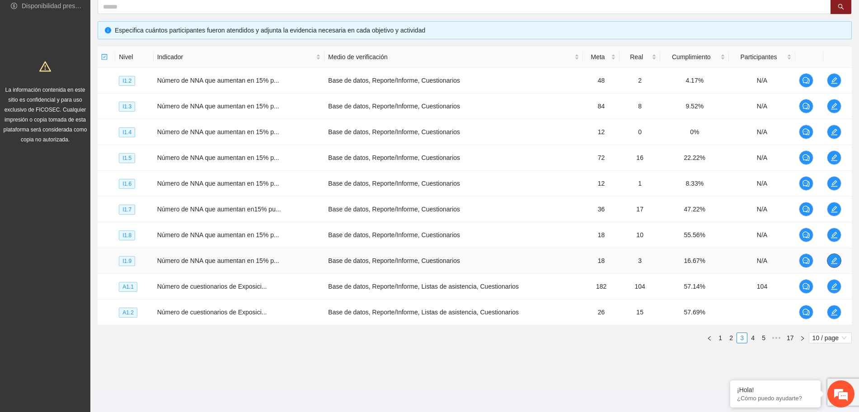
click at [839, 259] on span "edit" at bounding box center [834, 260] width 14 height 7
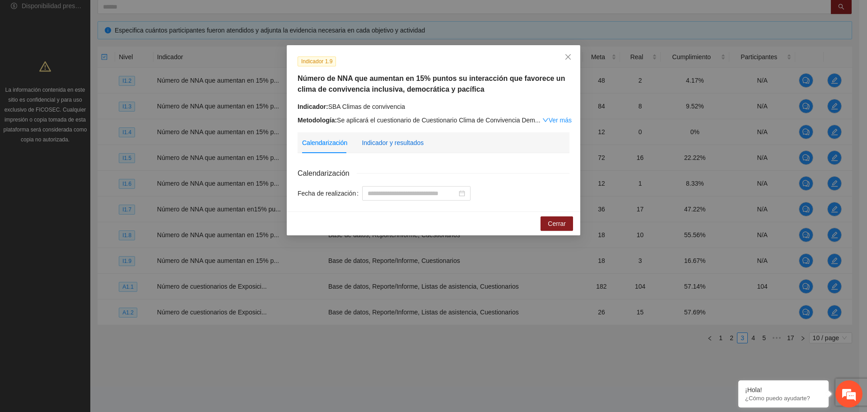
click at [409, 146] on div "Indicador y resultados" at bounding box center [393, 143] width 62 height 10
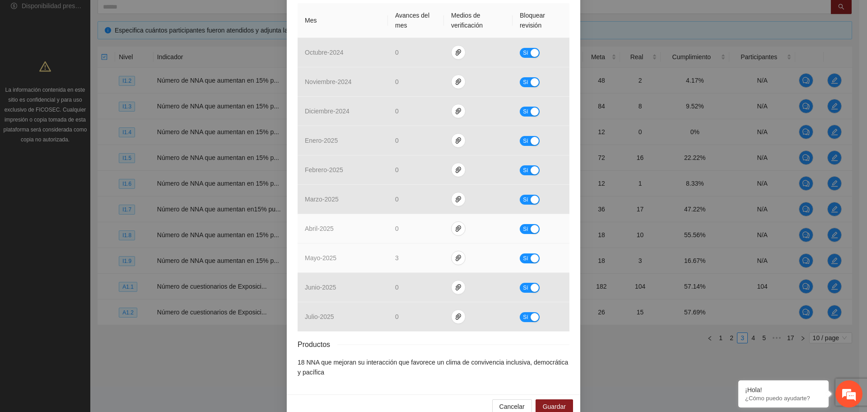
scroll to position [226, 0]
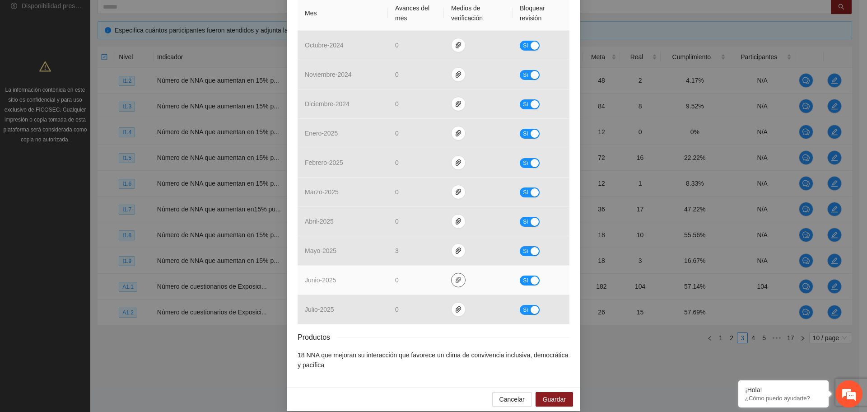
click at [455, 279] on icon "paper-clip" at bounding box center [458, 279] width 7 height 7
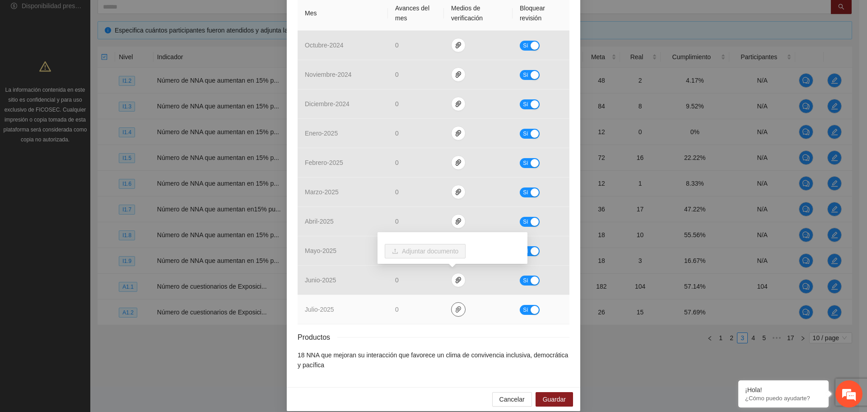
click at [456, 309] on icon "paper-clip" at bounding box center [458, 309] width 5 height 6
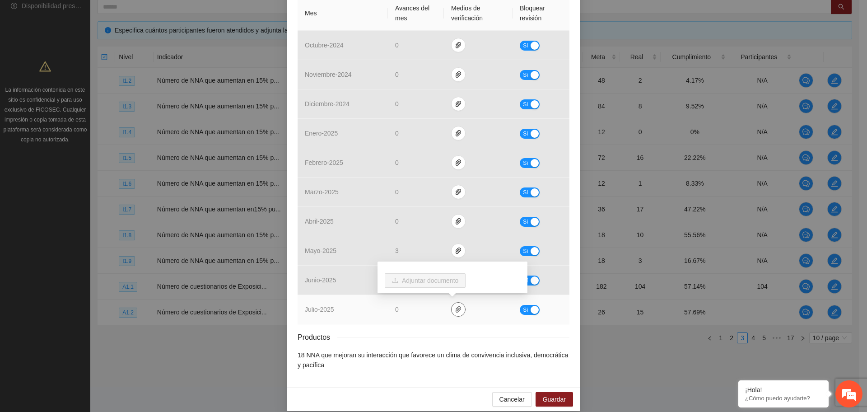
click at [455, 309] on icon "paper-clip" at bounding box center [458, 309] width 7 height 7
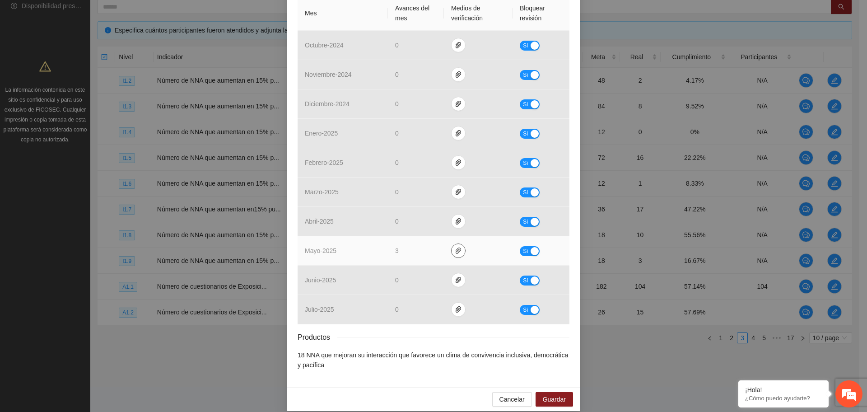
click at [455, 253] on icon "paper-clip" at bounding box center [458, 250] width 7 height 7
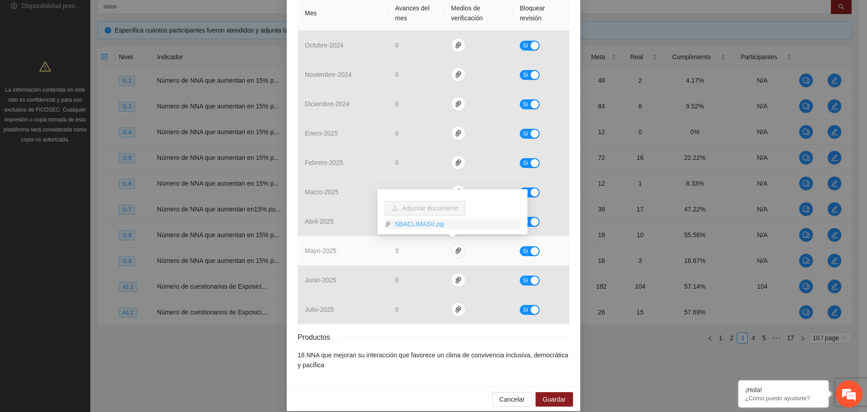
click at [405, 226] on link "SBACLIMASII.zip" at bounding box center [455, 224] width 129 height 10
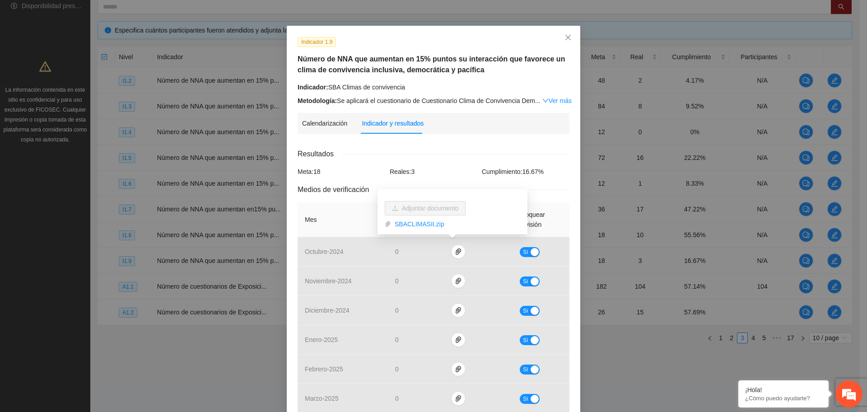
scroll to position [0, 0]
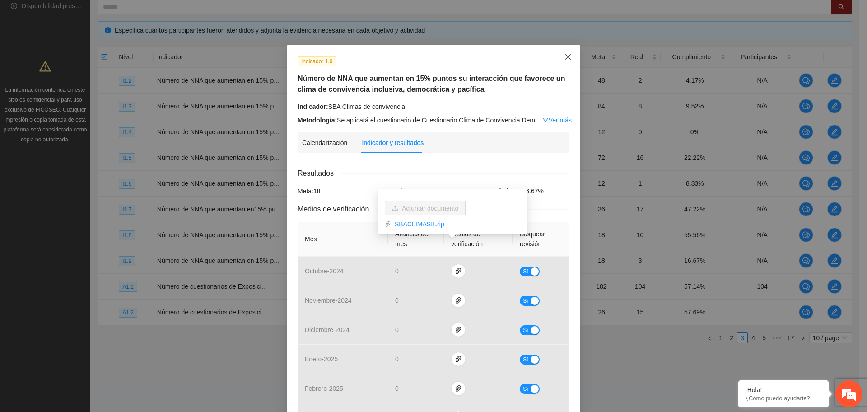
click at [565, 59] on icon "close" at bounding box center [568, 56] width 7 height 7
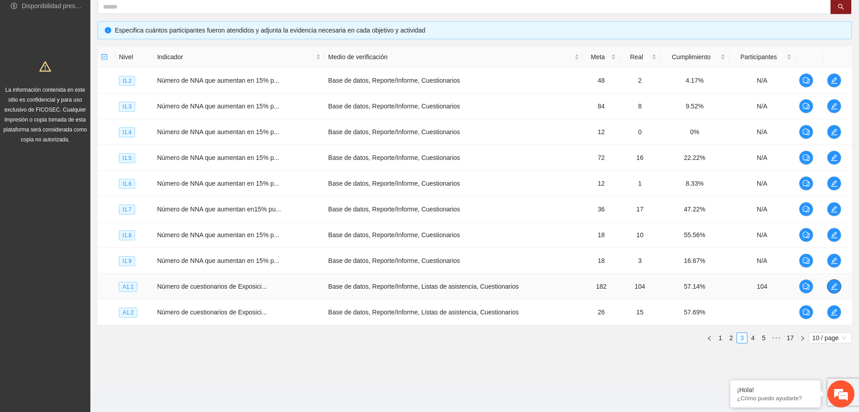
click at [829, 288] on span "edit" at bounding box center [834, 286] width 14 height 7
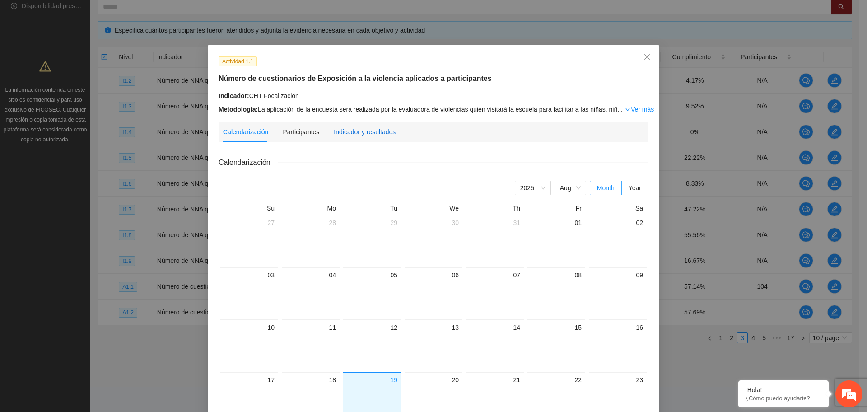
click at [366, 127] on div "Indicador y resultados" at bounding box center [365, 132] width 62 height 10
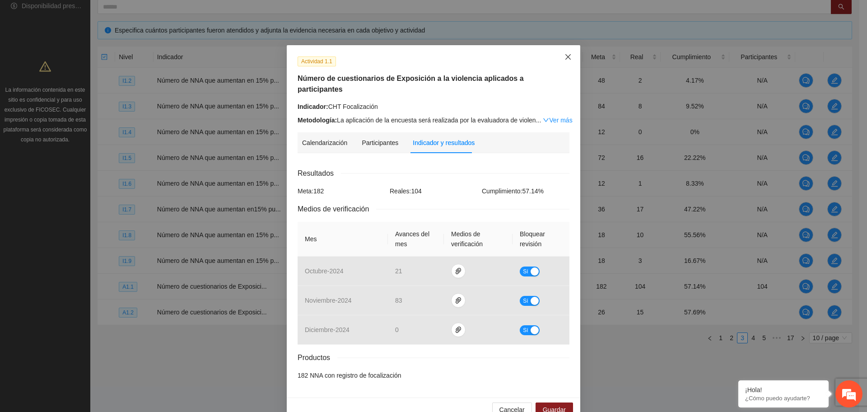
click at [565, 55] on icon "close" at bounding box center [568, 56] width 7 height 7
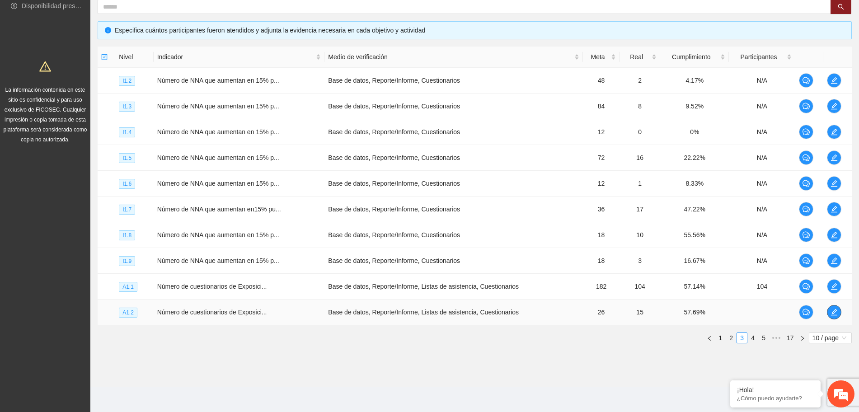
click at [835, 309] on icon "edit" at bounding box center [834, 312] width 6 height 6
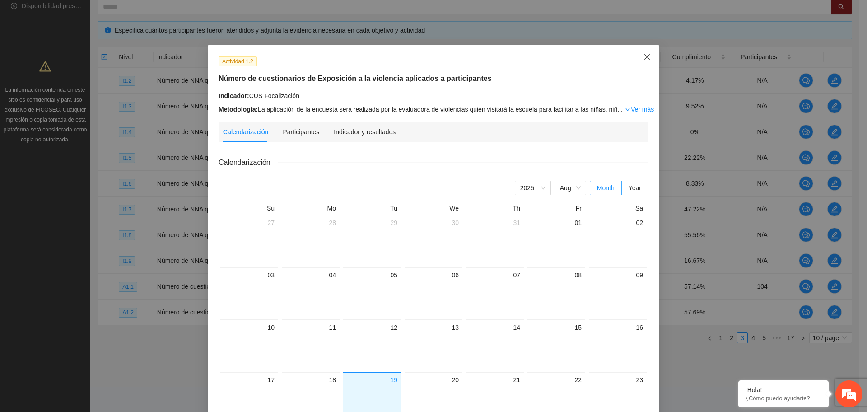
drag, startPoint x: 649, startPoint y: 52, endPoint x: 634, endPoint y: 68, distance: 22.1
click at [648, 52] on span "Close" at bounding box center [647, 57] width 24 height 24
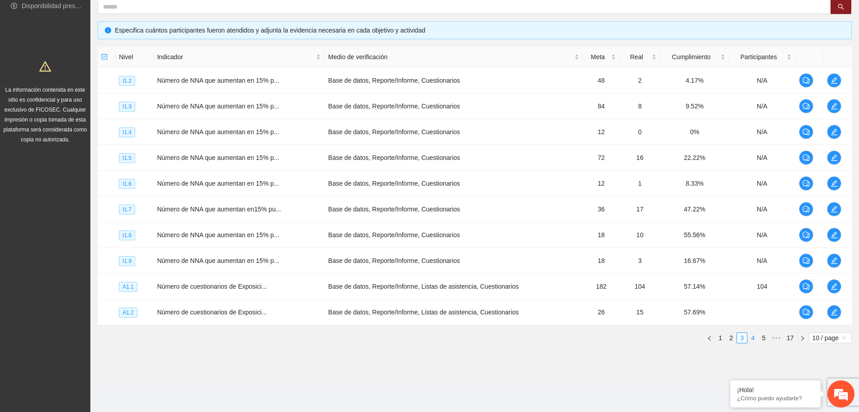
click at [753, 338] on link "4" at bounding box center [753, 338] width 10 height 10
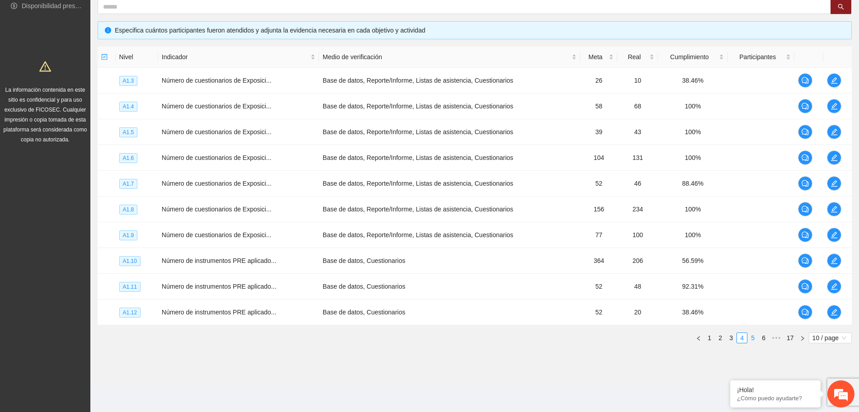
click at [751, 337] on link "5" at bounding box center [753, 338] width 10 height 10
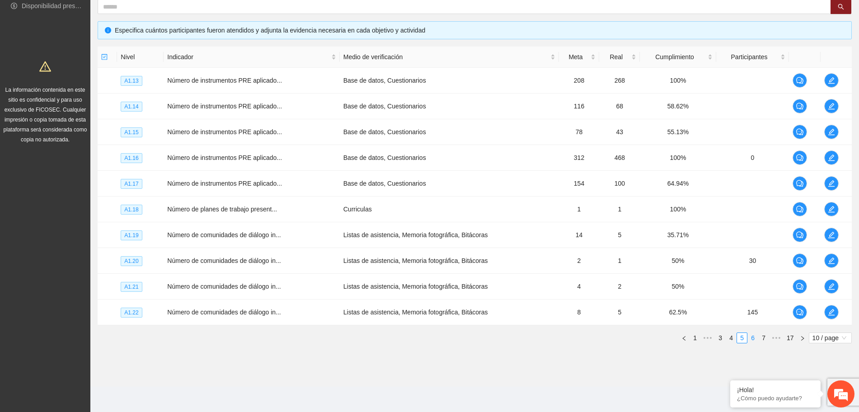
click at [752, 340] on link "6" at bounding box center [753, 338] width 10 height 10
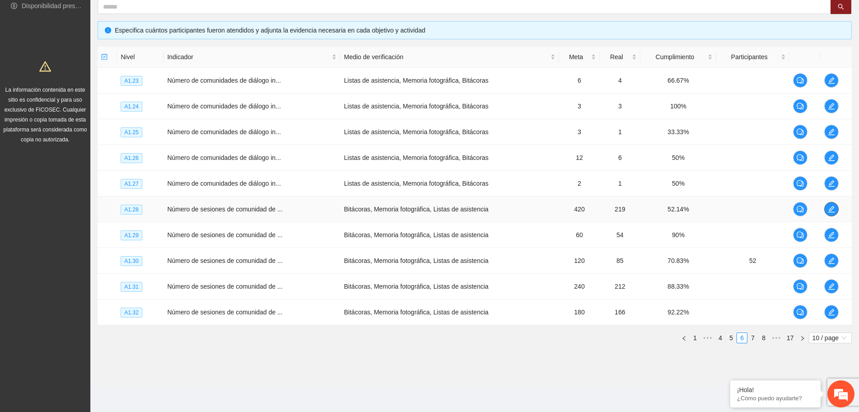
click at [829, 209] on icon "edit" at bounding box center [831, 209] width 7 height 7
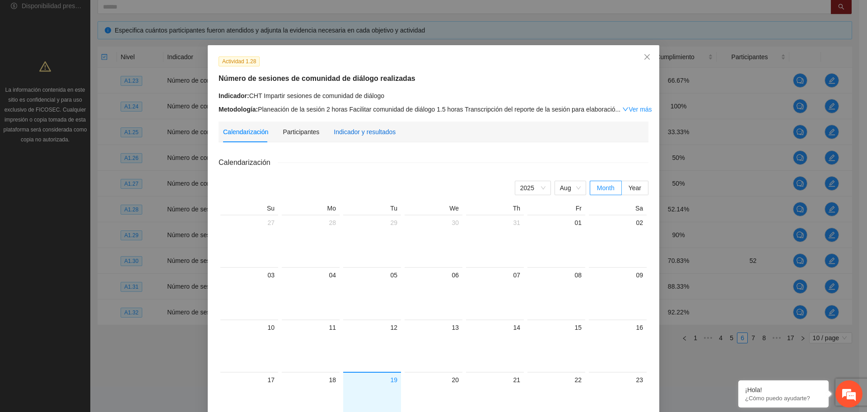
click at [343, 131] on div "Indicador y resultados" at bounding box center [365, 132] width 62 height 10
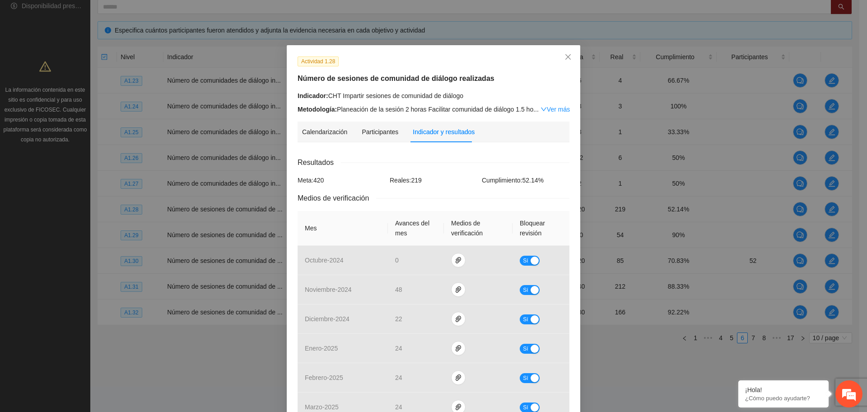
click at [458, 97] on div "Indicador: CHT Impartir sesiones de comunidad de diálogo" at bounding box center [434, 96] width 272 height 10
click at [478, 86] on div "Actividad 1.28 Número de sesiones de comunidad de diálogo realizadas Indicador:…" at bounding box center [434, 85] width 279 height 58
click at [478, 100] on div "Indicador: CHT Impartir sesiones de comunidad de diálogo" at bounding box center [434, 96] width 272 height 10
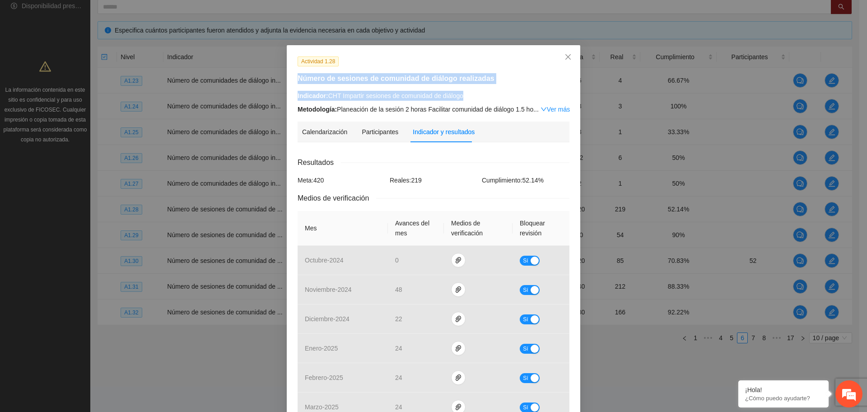
drag, startPoint x: 459, startPoint y: 98, endPoint x: 273, endPoint y: 82, distance: 186.3
click at [273, 82] on div "Actividad 1.28 Número de sesiones de comunidad de diálogo realizadas Indicador:…" at bounding box center [433, 206] width 867 height 412
click at [358, 94] on div "Indicador: CHT Impartir sesiones de comunidad de diálogo" at bounding box center [434, 96] width 272 height 10
click at [476, 100] on div "Indicador: CHT Impartir sesiones de comunidad de diálogo Metodología: Planeació…" at bounding box center [434, 102] width 272 height 23
click at [475, 96] on div "Indicador: CHT Impartir sesiones de comunidad de diálogo" at bounding box center [434, 96] width 272 height 10
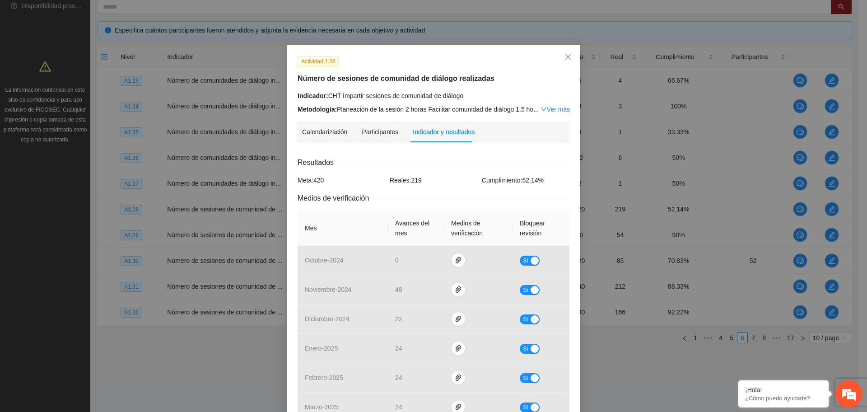
click at [419, 167] on div "Resultados" at bounding box center [434, 162] width 272 height 11
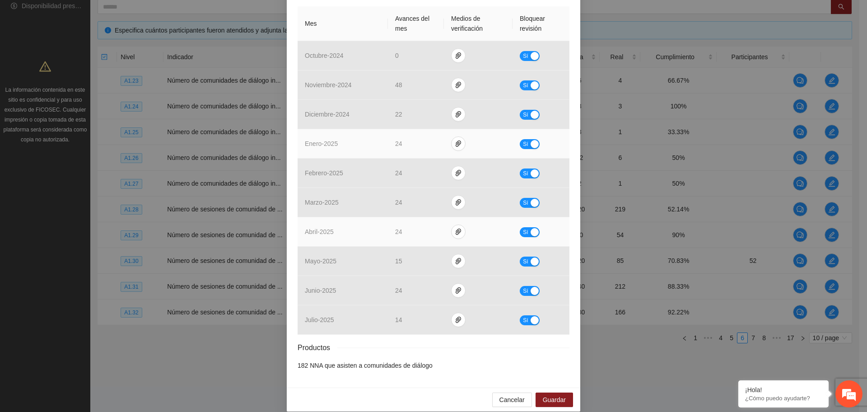
scroll to position [215, 0]
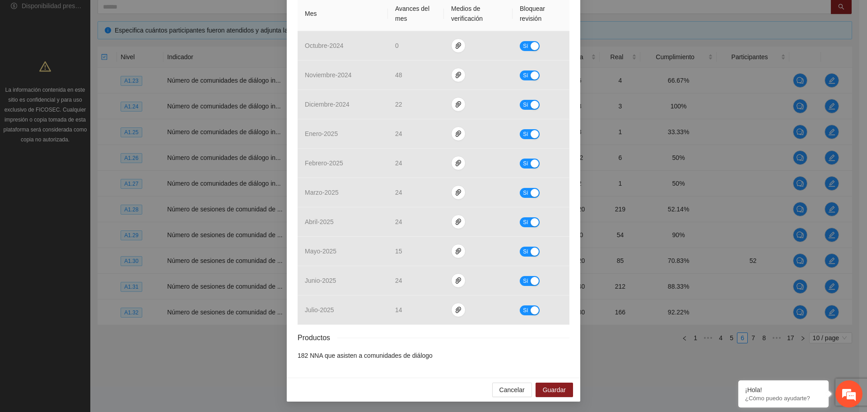
click at [447, 334] on div "Productos" at bounding box center [434, 337] width 272 height 11
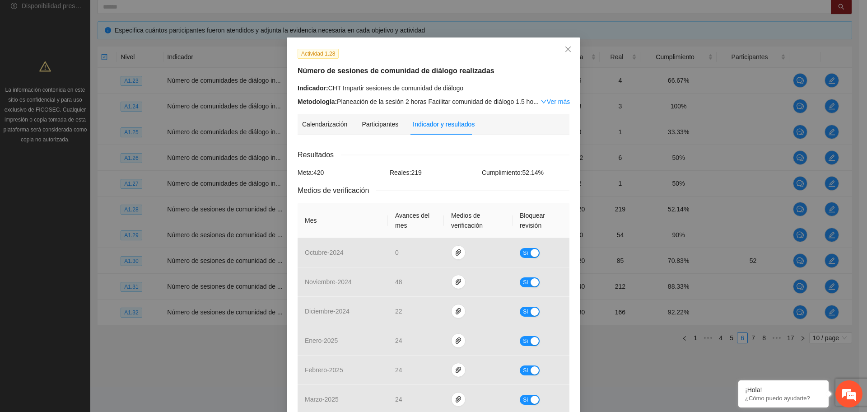
scroll to position [0, 0]
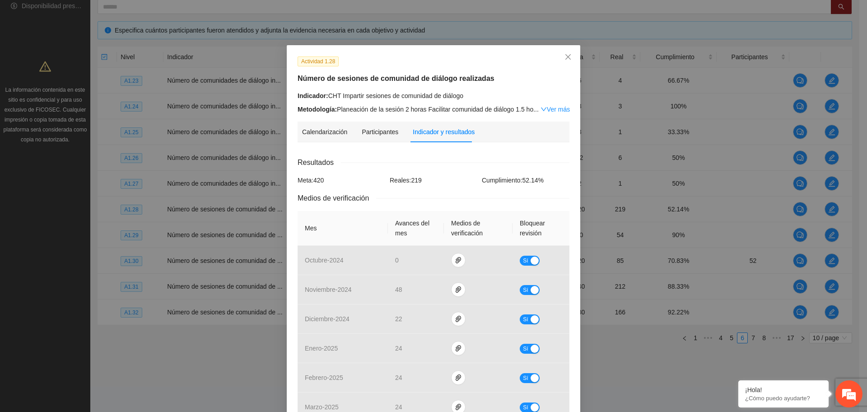
click at [439, 178] on div "Reales: 219" at bounding box center [434, 180] width 92 height 10
click at [440, 153] on div "Calendarización 2025 Aug Month Year Su Mo Tu We Th Fr Sa 27 28 29 30 31 01 02 0…" at bounding box center [434, 366] width 272 height 432
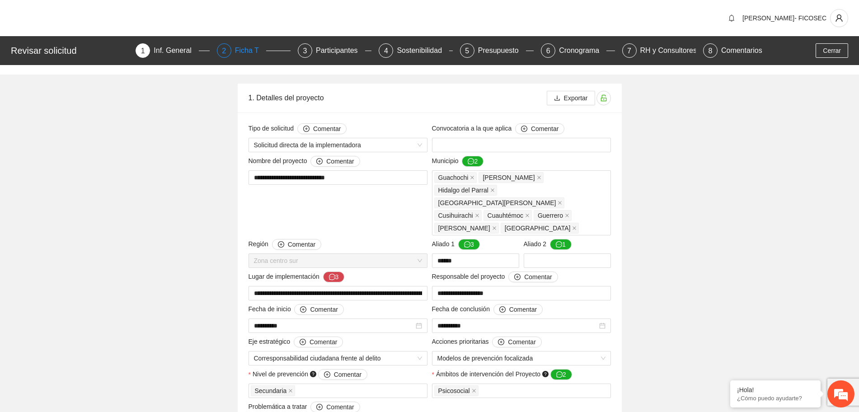
click at [245, 51] on div "Ficha T" at bounding box center [250, 50] width 31 height 14
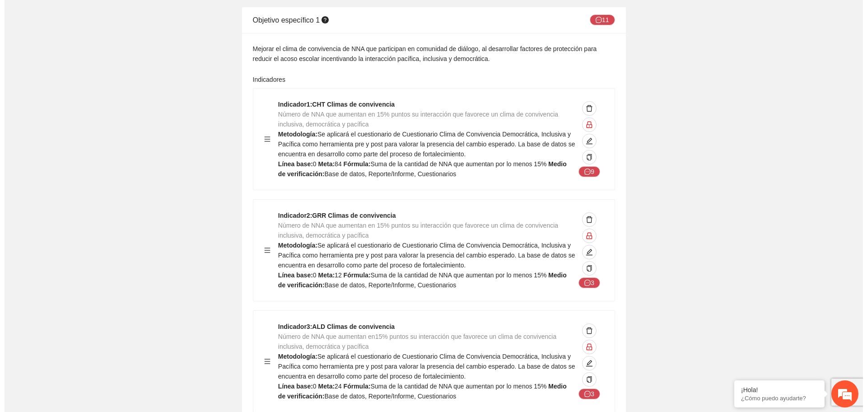
scroll to position [2315, 0]
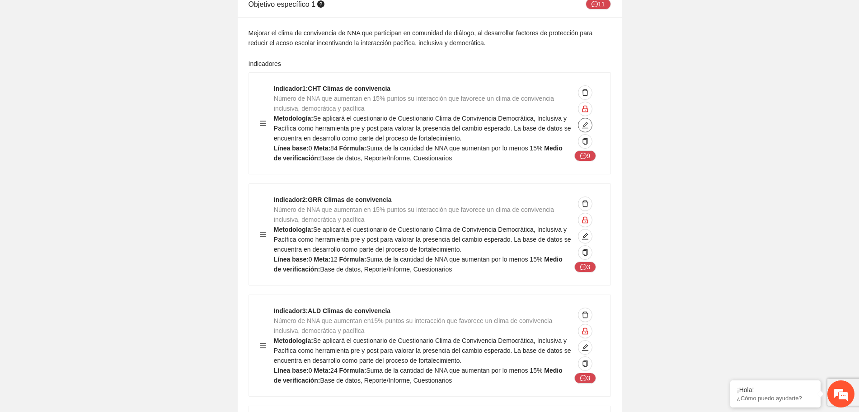
click at [588, 125] on icon "edit" at bounding box center [584, 125] width 7 height 7
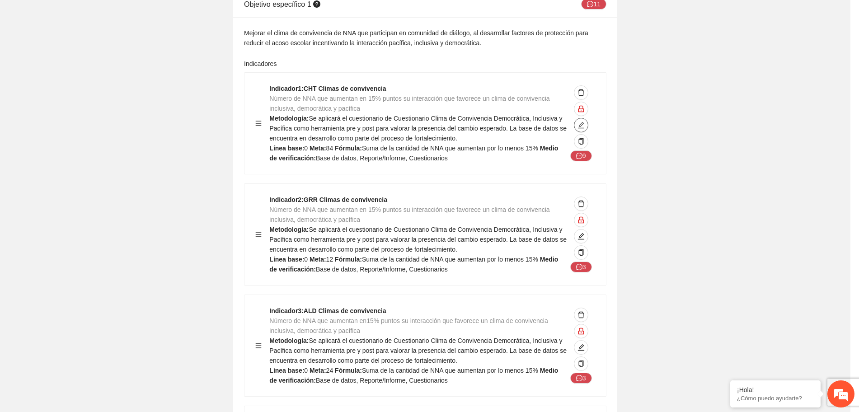
type textarea "*"
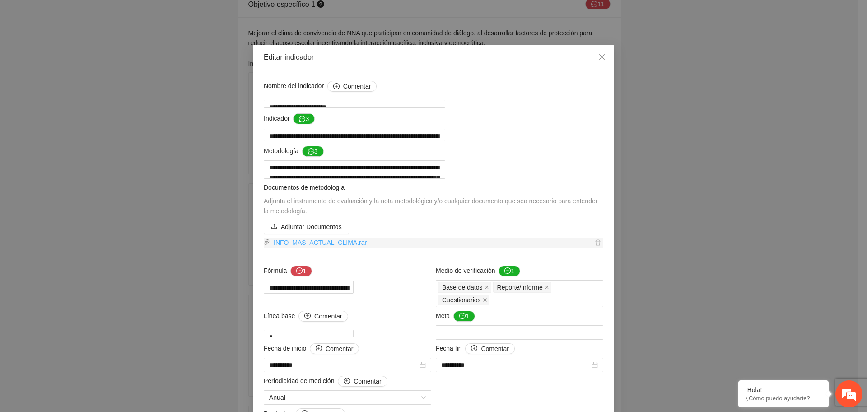
click at [319, 248] on link "INFO_MAS_ACTUAL_CLIMA.rar" at bounding box center [431, 243] width 323 height 10
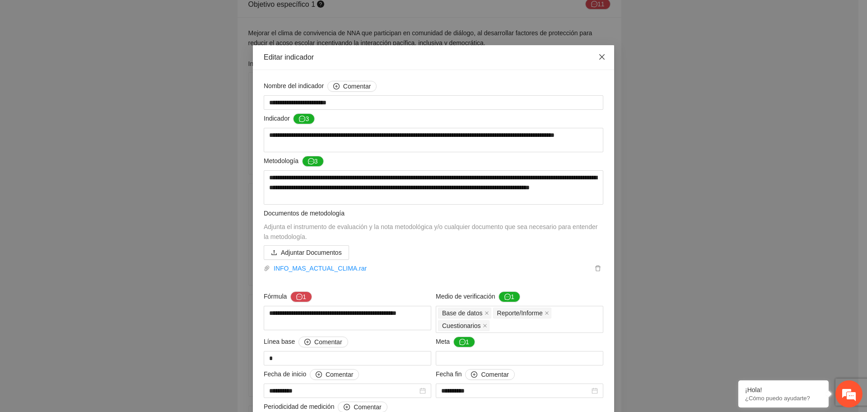
scroll to position [2315, 0]
click at [601, 61] on span "Close" at bounding box center [602, 57] width 24 height 24
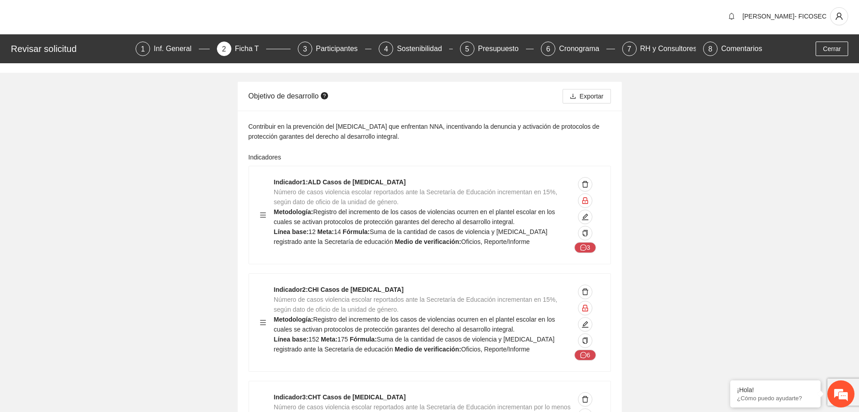
scroll to position [0, 0]
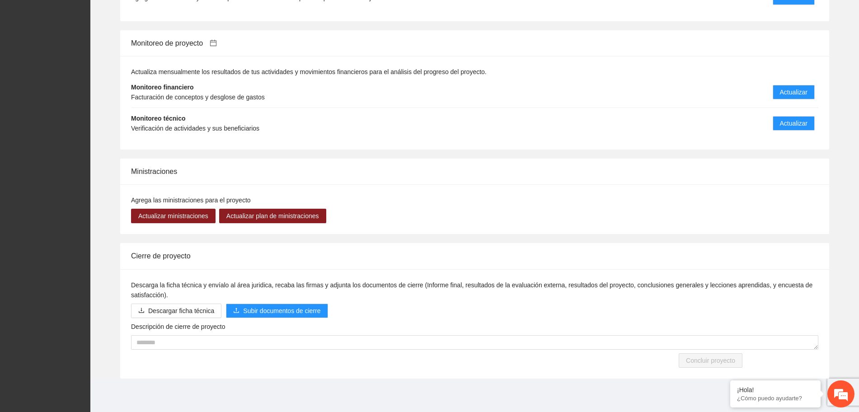
scroll to position [678, 0]
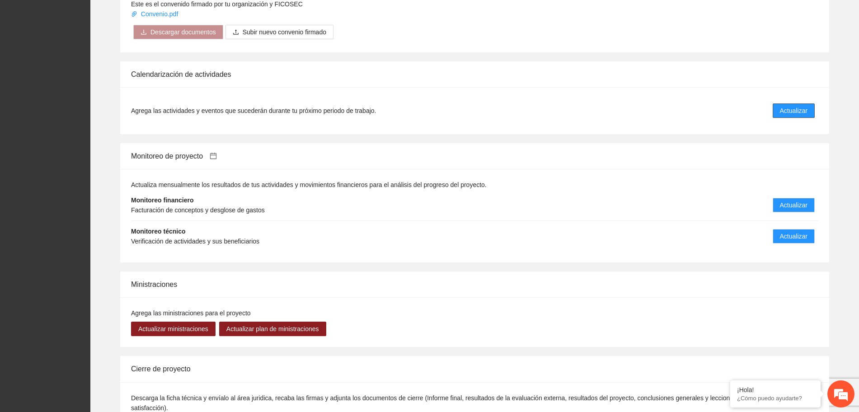
click at [792, 110] on span "Actualizar" at bounding box center [794, 111] width 28 height 10
